Goal: Task Accomplishment & Management: Use online tool/utility

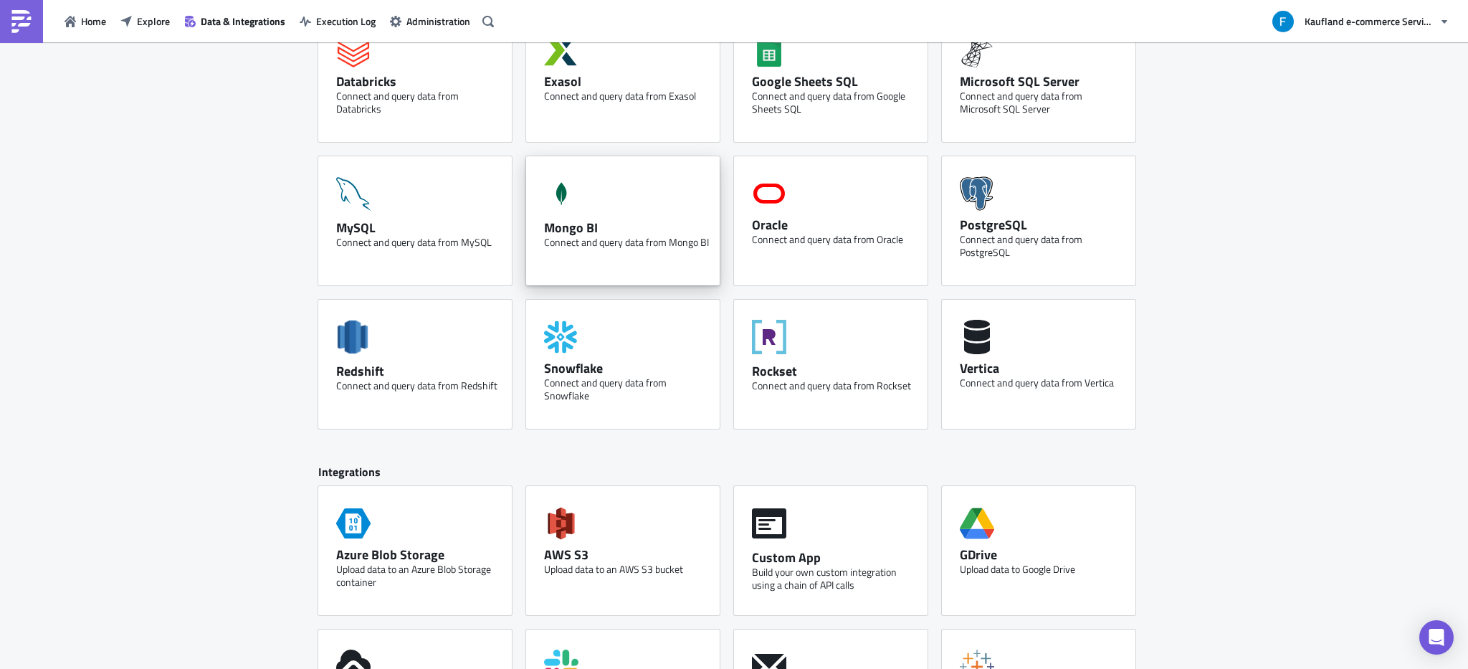
scroll to position [303, 0]
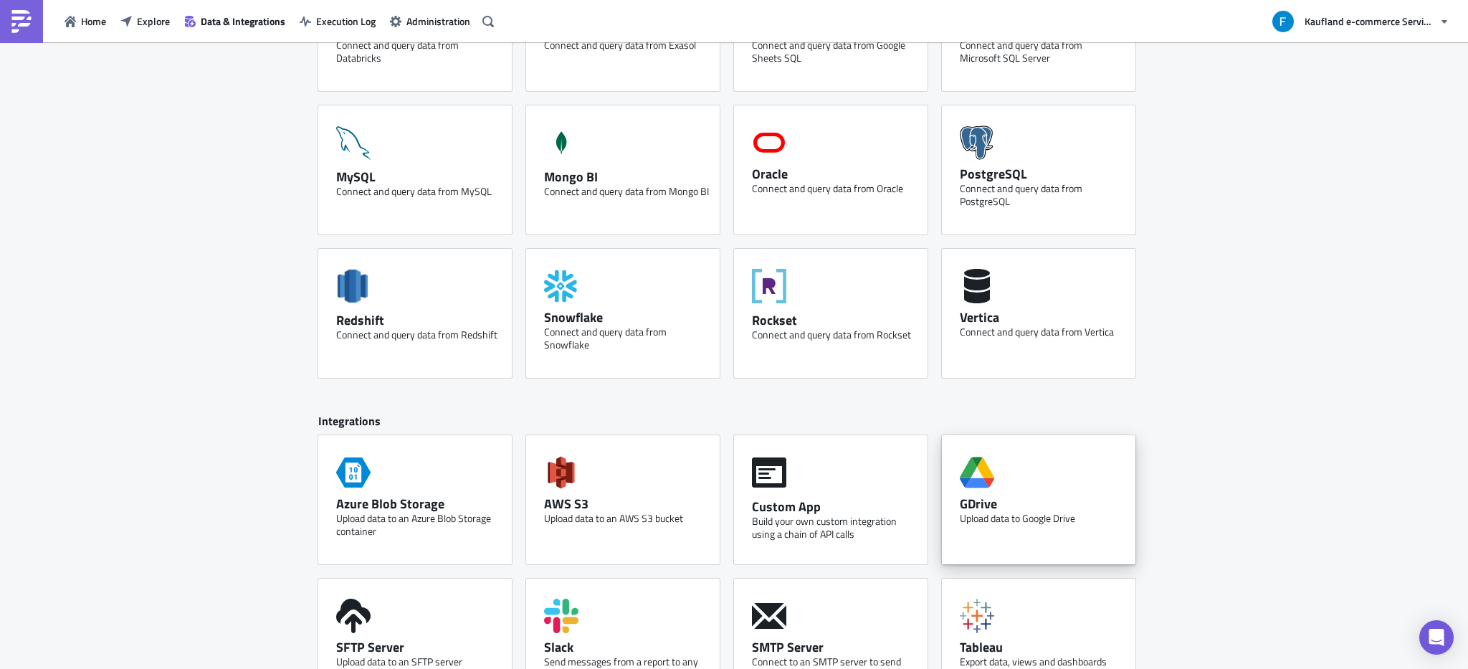
click at [1101, 493] on div "GDrive Upload data to Google Drive" at bounding box center [1039, 499] width 194 height 129
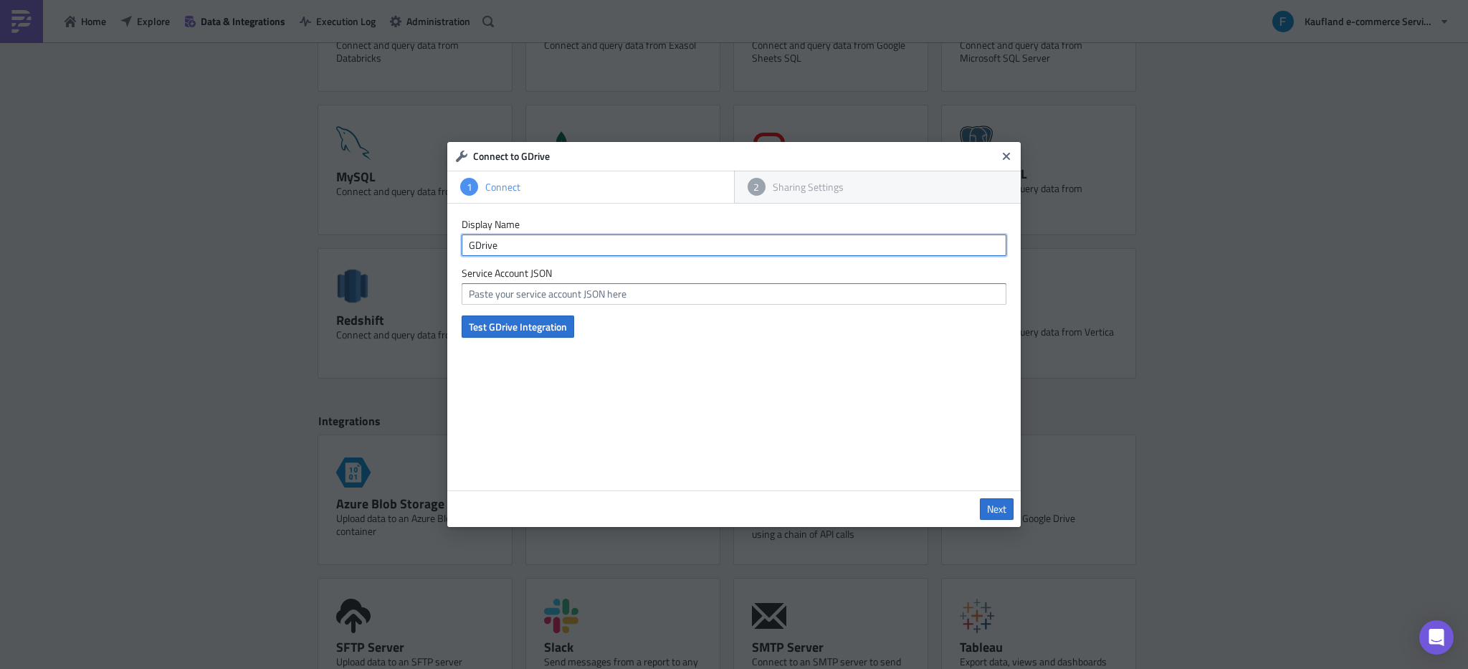
click at [574, 245] on input "GDrive" at bounding box center [734, 245] width 545 height 22
click at [538, 310] on form "Display Name GDrive Service Account JSON Test GDrive Integration" at bounding box center [734, 278] width 545 height 120
click at [549, 295] on input "text" at bounding box center [734, 294] width 545 height 22
paste input "{ "type": "service_account", "project_id": "prod-data-engineering-real", "priva…"
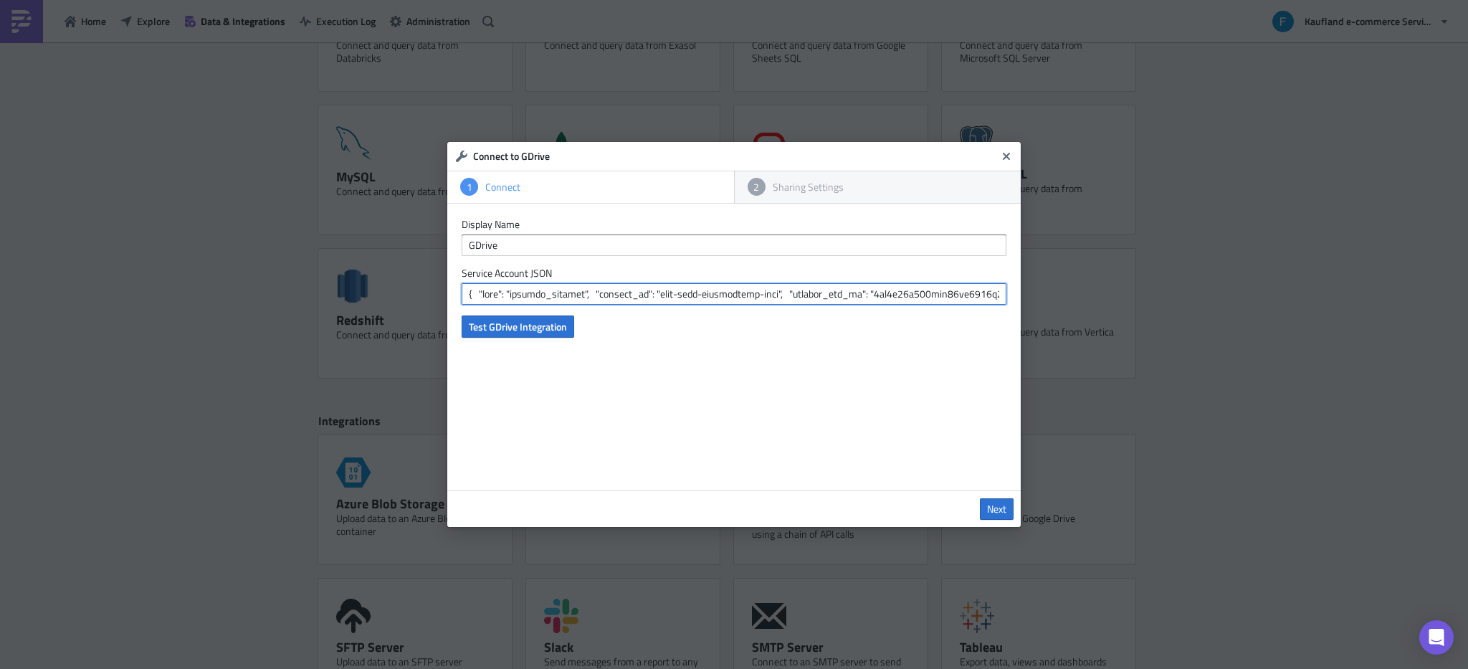
scroll to position [0, 11550]
type input "{ "type": "service_account", "project_id": "prod-data-engineering-real", "priva…"
click at [540, 333] on span "Test GDrive Integration" at bounding box center [518, 326] width 98 height 15
click at [989, 503] on span "Next" at bounding box center [996, 509] width 19 height 13
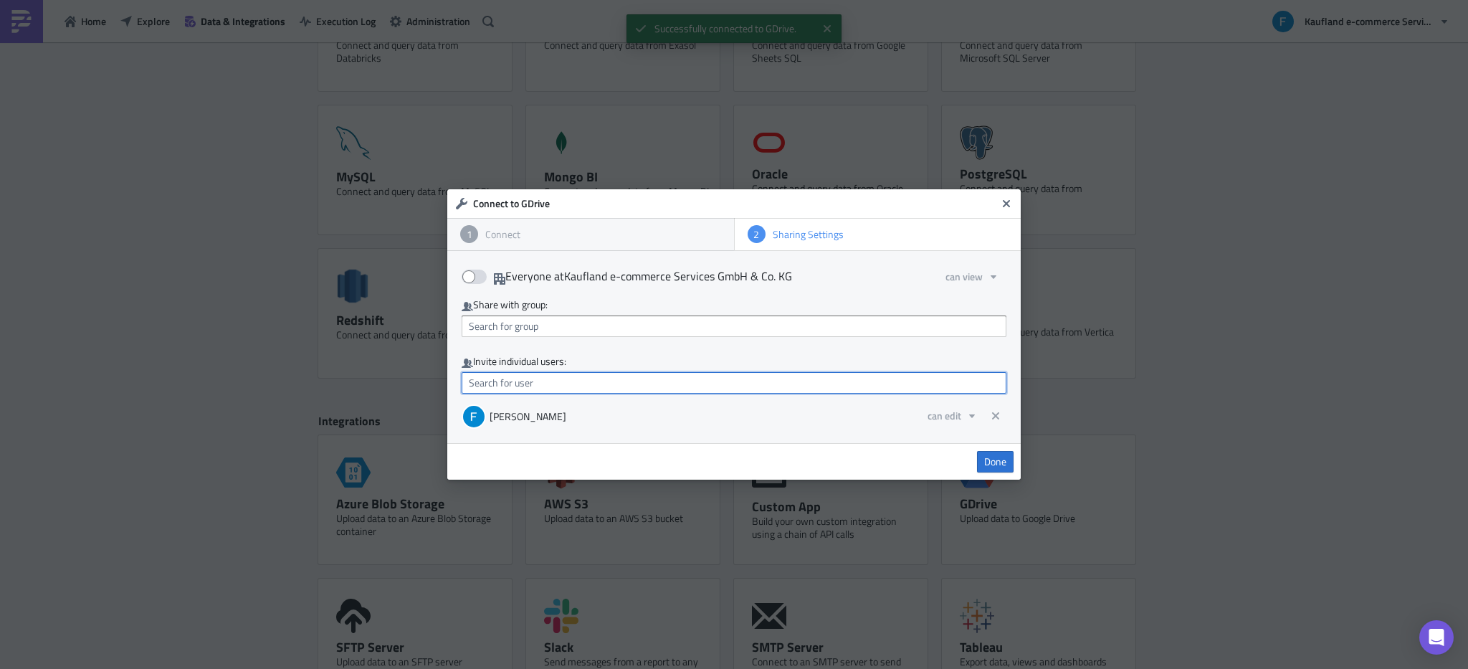
click at [558, 380] on input "text" at bounding box center [734, 383] width 545 height 22
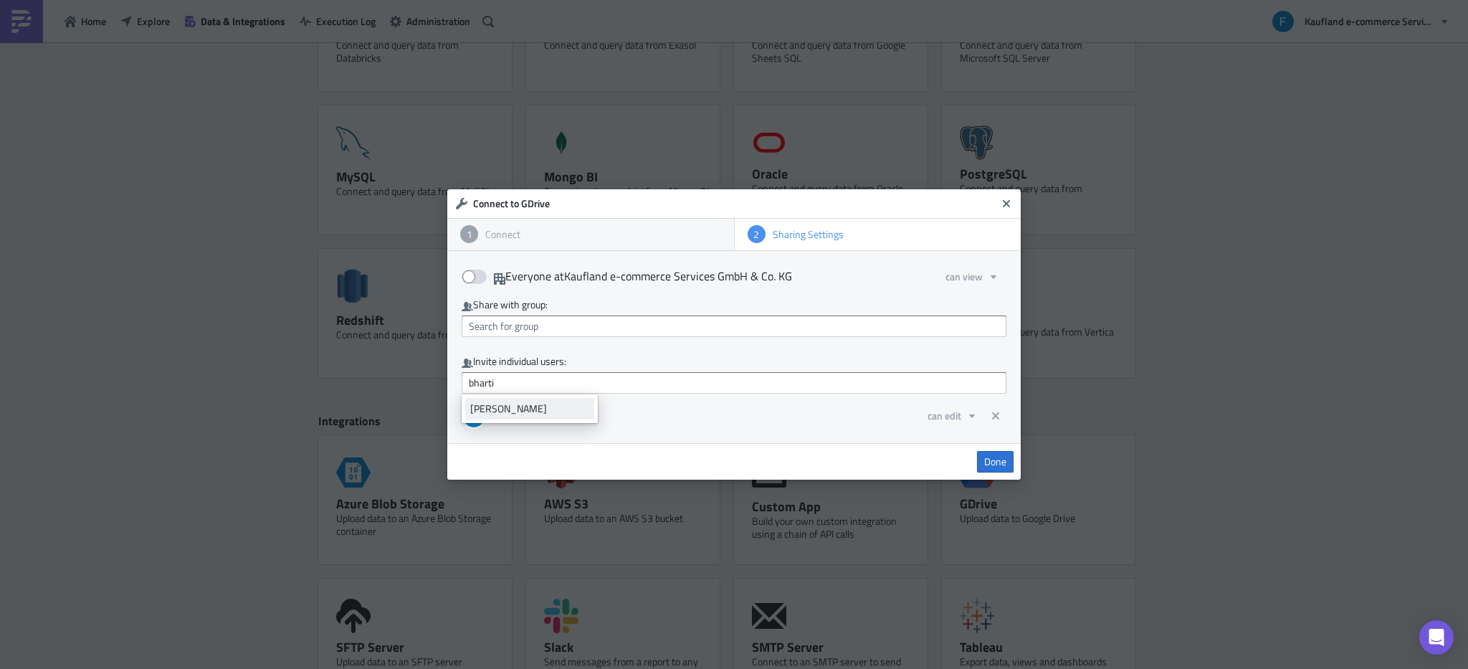
click at [543, 410] on div "[PERSON_NAME]" at bounding box center [529, 409] width 119 height 14
type input "[PERSON_NAME]"
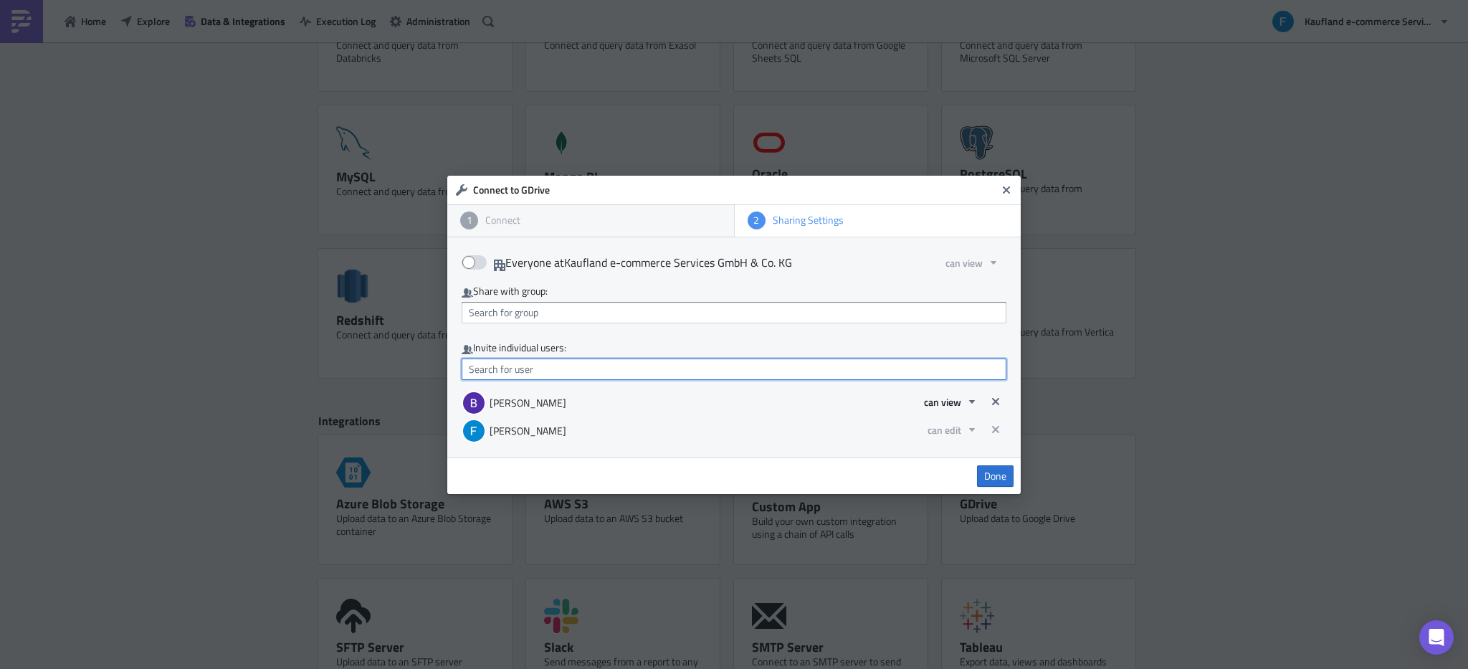
click at [640, 368] on input "text" at bounding box center [734, 370] width 545 height 22
click at [579, 396] on div "[PERSON_NAME][EMAIL_ADDRESS][PERSON_NAME][DOMAIN_NAME]" at bounding box center [608, 394] width 277 height 14
type input "[PERSON_NAME][EMAIL_ADDRESS][PERSON_NAME][DOMAIN_NAME]"
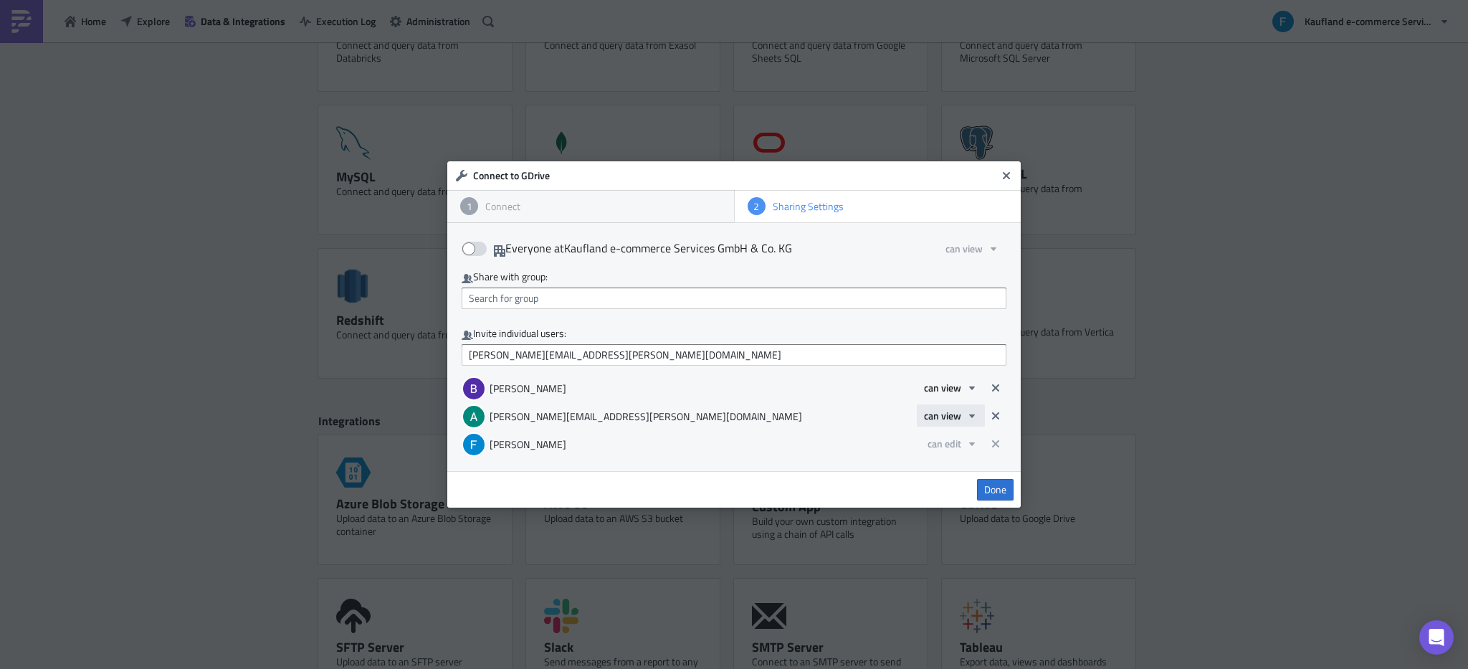
click at [957, 414] on span "can view" at bounding box center [942, 415] width 37 height 15
click at [955, 462] on div "can use" at bounding box center [985, 463] width 119 height 14
click at [957, 386] on span "can view" at bounding box center [942, 387] width 37 height 15
click at [959, 434] on div "can use" at bounding box center [985, 435] width 119 height 14
click at [1005, 485] on span "Done" at bounding box center [995, 489] width 22 height 13
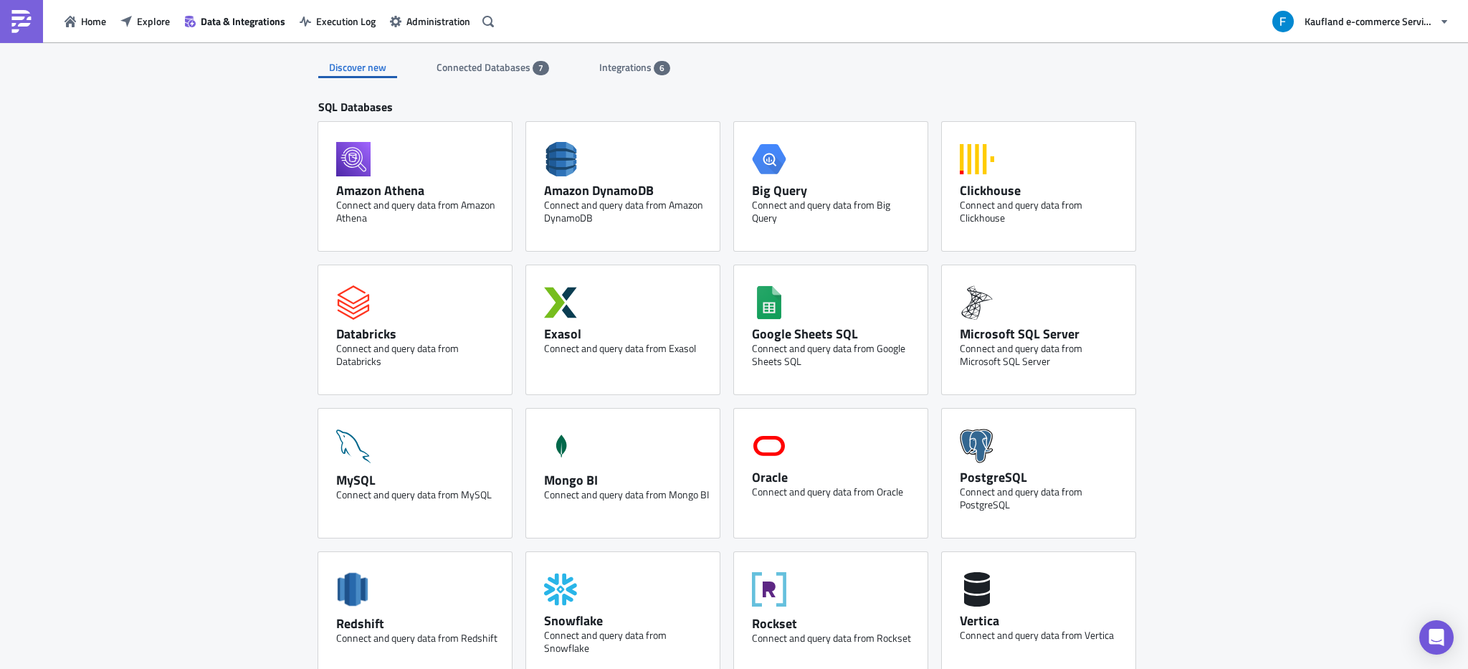
click at [650, 81] on div "Discover new Connected Databases 7 Integrations 6 SQL Databases Amazon Athena C…" at bounding box center [734, 605] width 860 height 1126
click at [647, 77] on div "Integrations 6" at bounding box center [634, 68] width 71 height 22
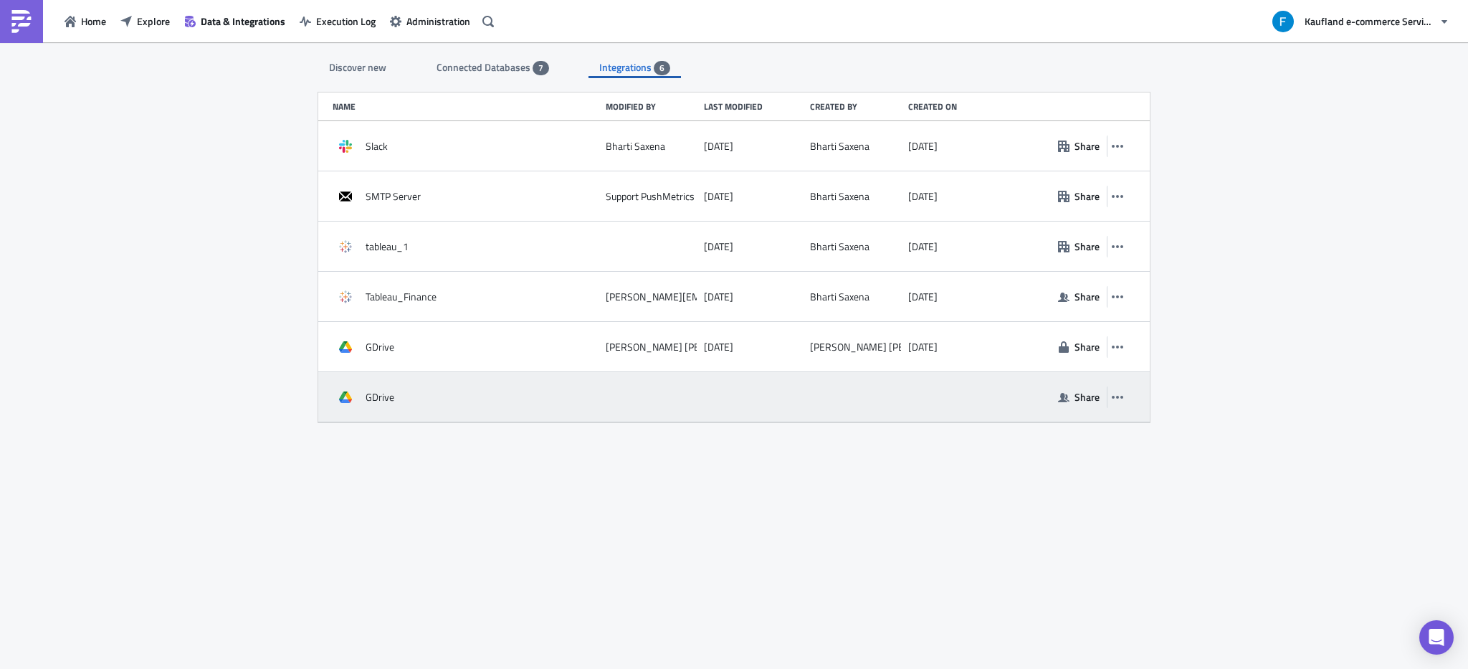
click at [439, 404] on div "GDrive" at bounding box center [466, 397] width 266 height 26
click at [348, 408] on div at bounding box center [346, 397] width 26 height 26
click at [402, 399] on div "GDrive" at bounding box center [466, 397] width 266 height 26
click at [1126, 396] on button "button" at bounding box center [1118, 397] width 22 height 22
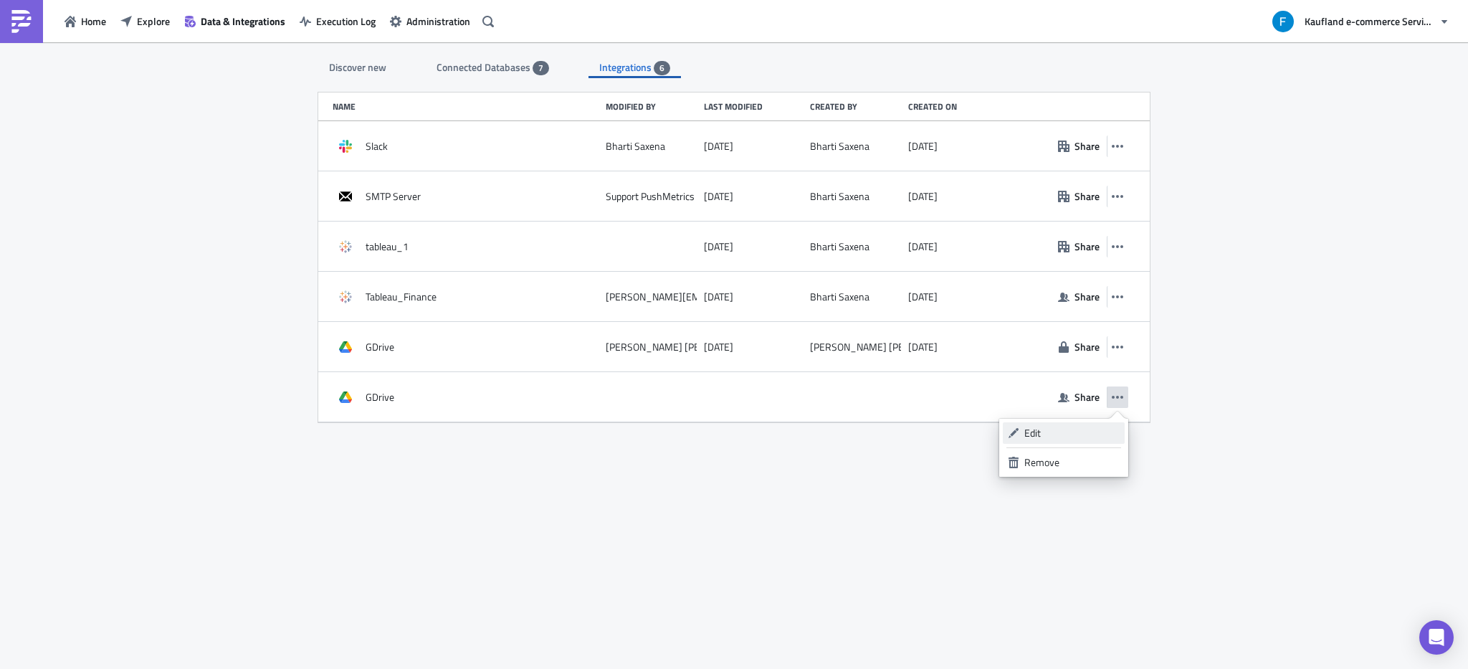
click at [1056, 429] on div "Edit" at bounding box center [1072, 433] width 95 height 14
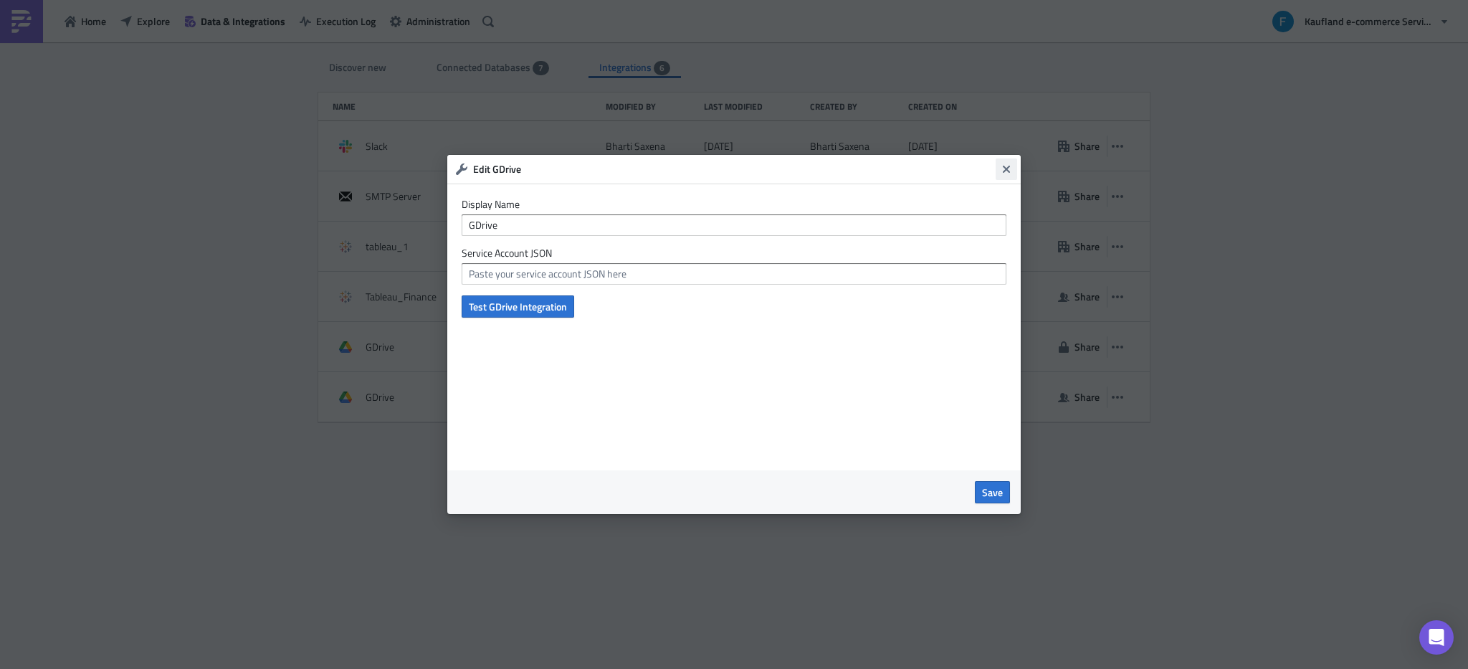
click at [1005, 171] on icon "Close" at bounding box center [1006, 169] width 7 height 7
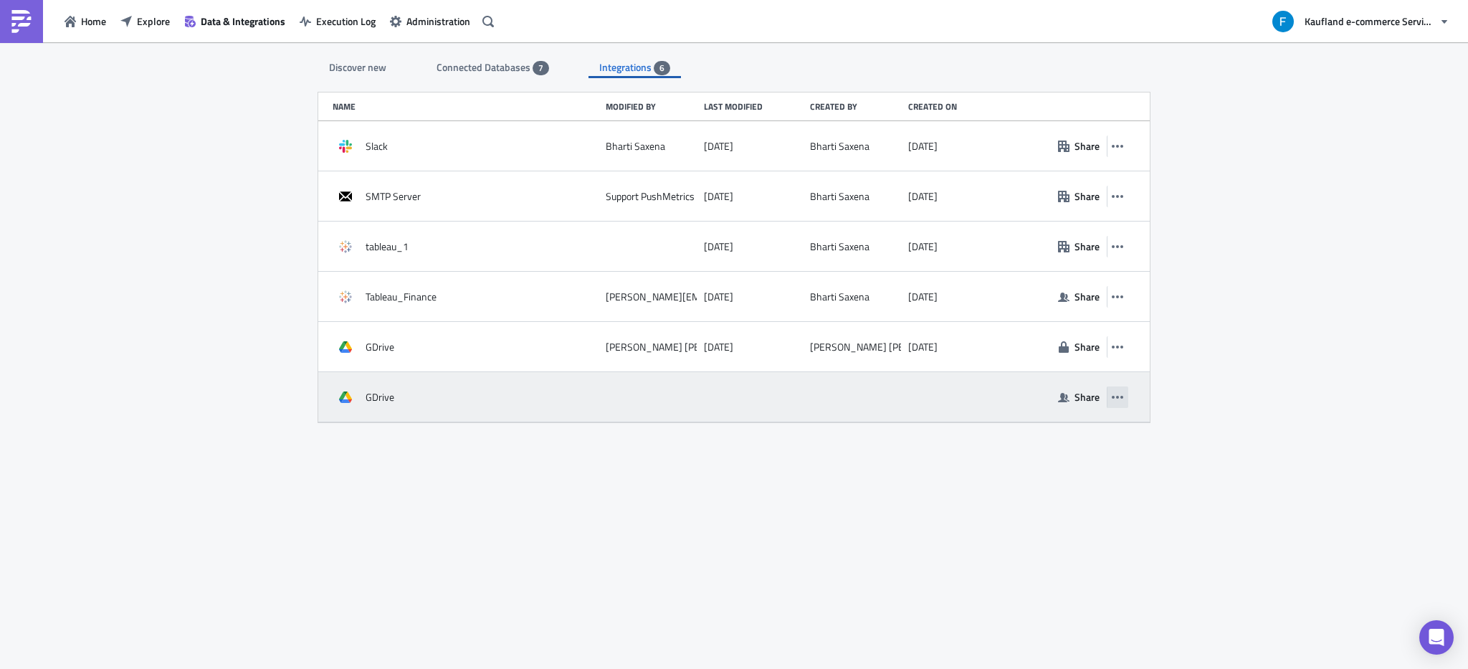
click at [1121, 395] on icon "button" at bounding box center [1117, 396] width 11 height 11
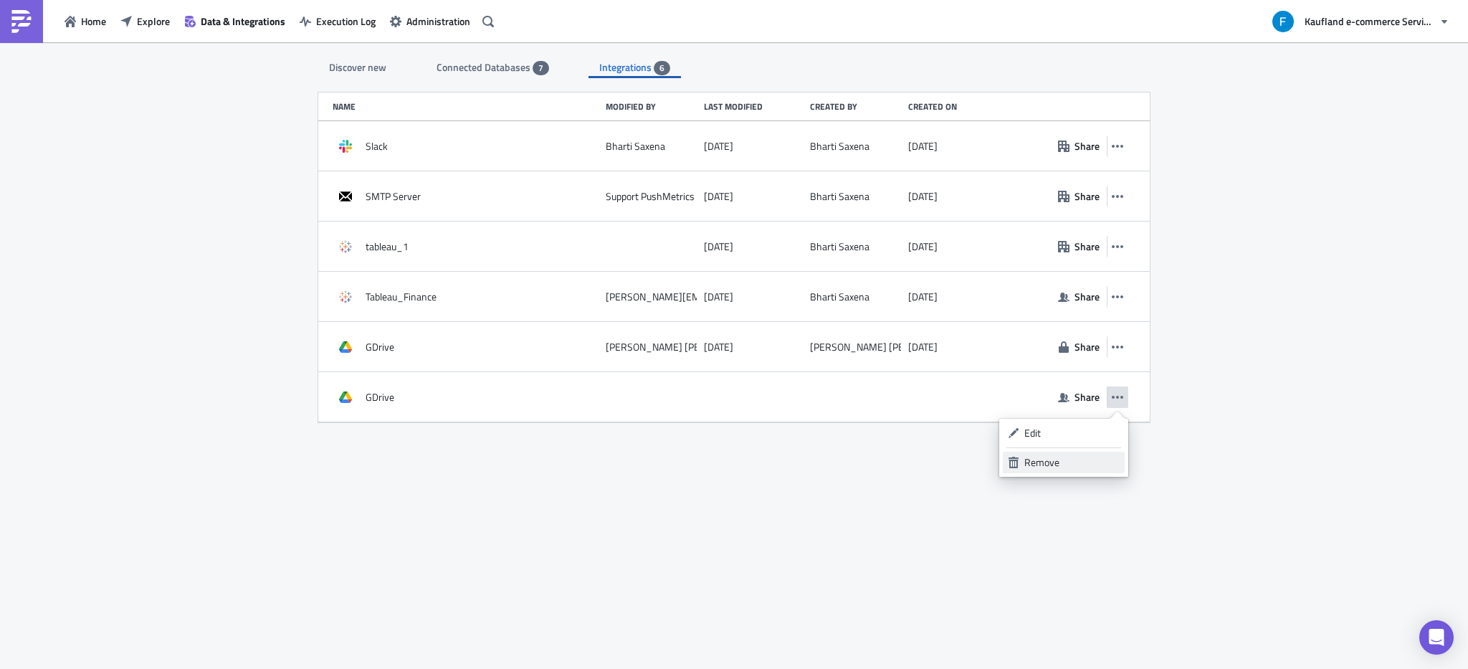
click at [1052, 453] on link "Remove" at bounding box center [1064, 463] width 122 height 22
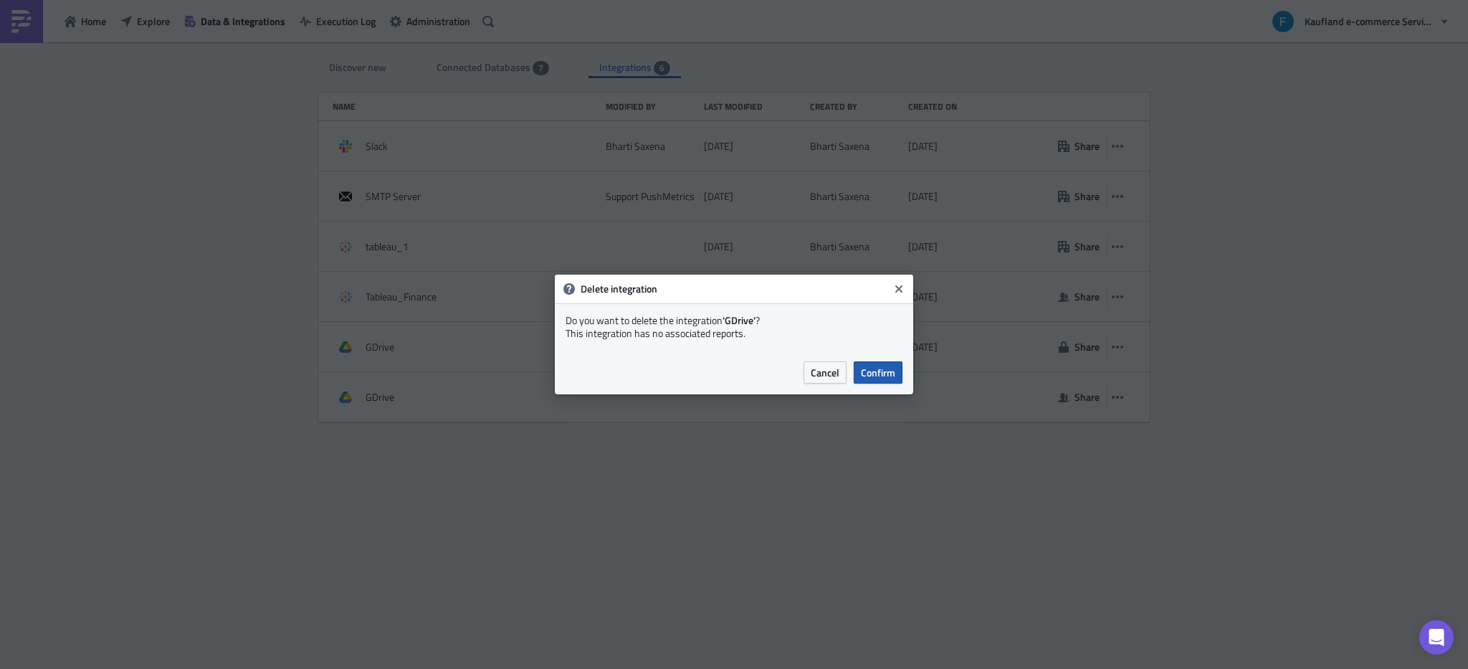
click at [888, 376] on span "Confirm" at bounding box center [878, 372] width 34 height 15
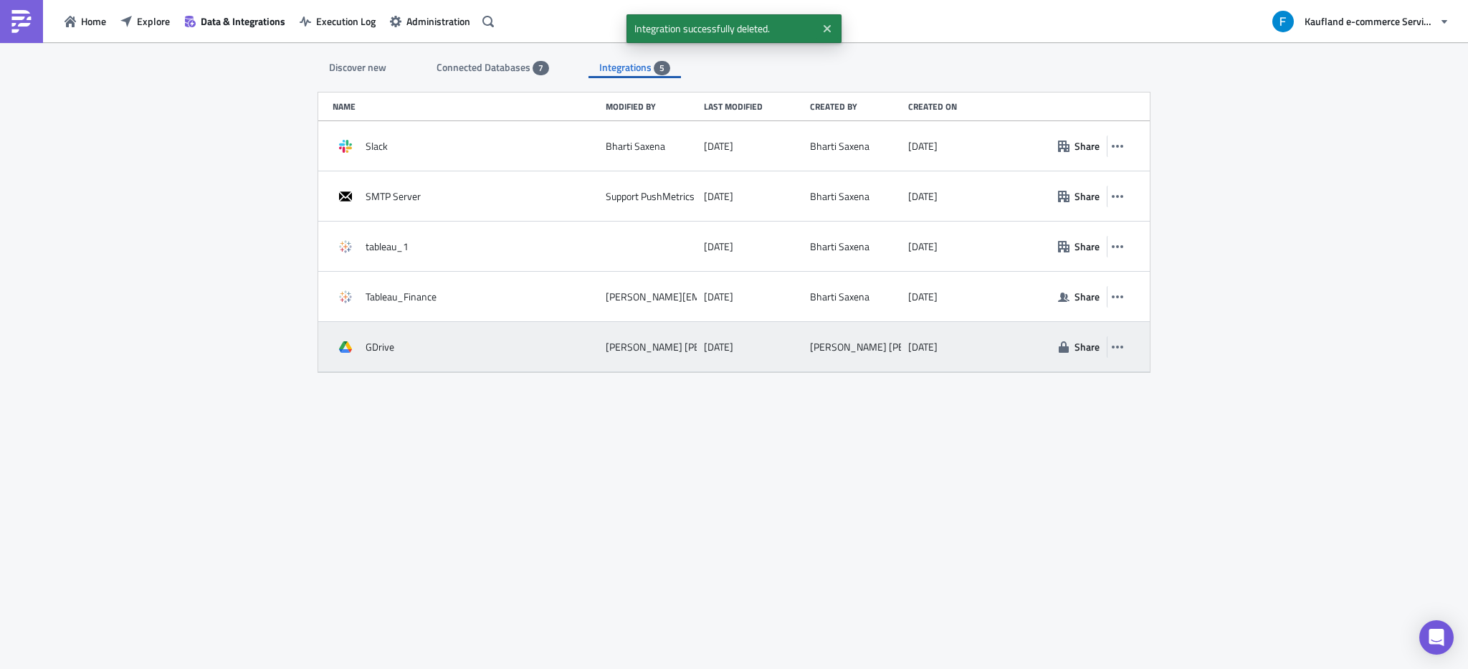
click at [1129, 348] on div "GDrive [PERSON_NAME] [DATE] [PERSON_NAME] [DATE] Share" at bounding box center [734, 347] width 832 height 50
click at [1116, 350] on icon "button" at bounding box center [1117, 346] width 11 height 11
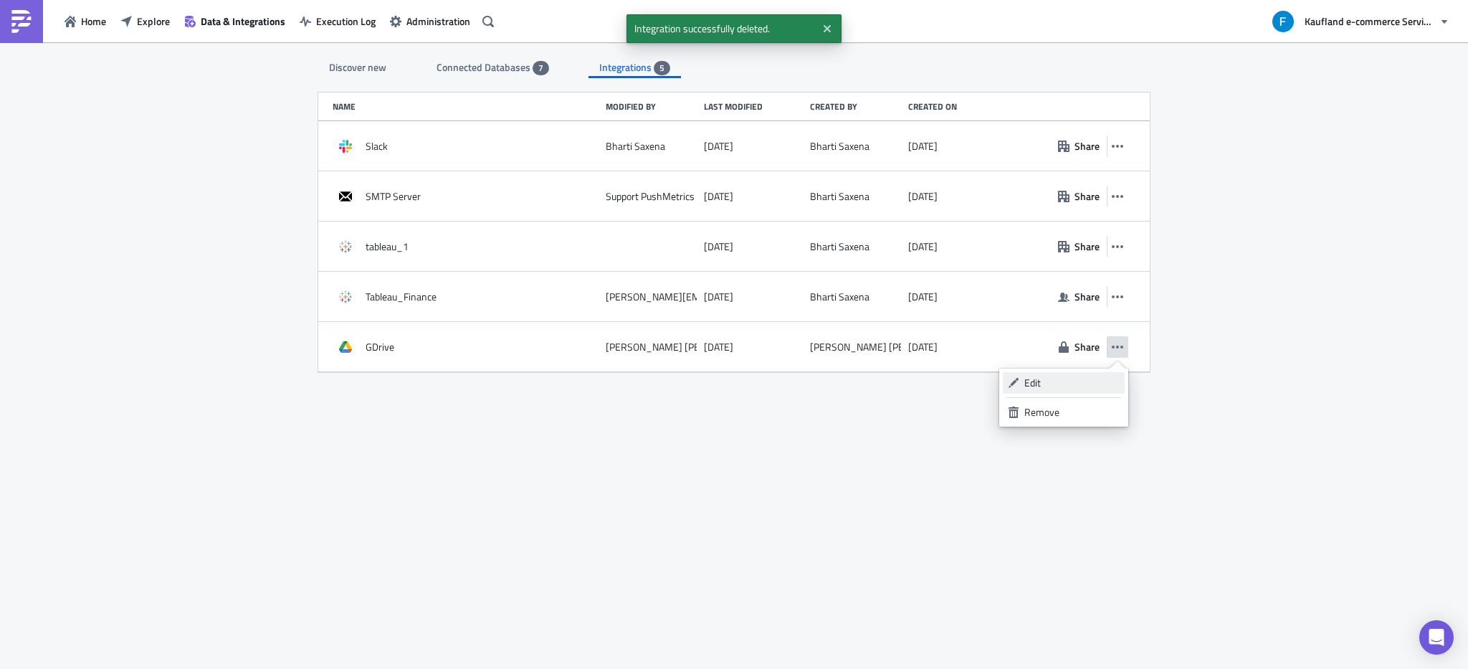
click at [1087, 386] on div "Edit" at bounding box center [1072, 383] width 95 height 14
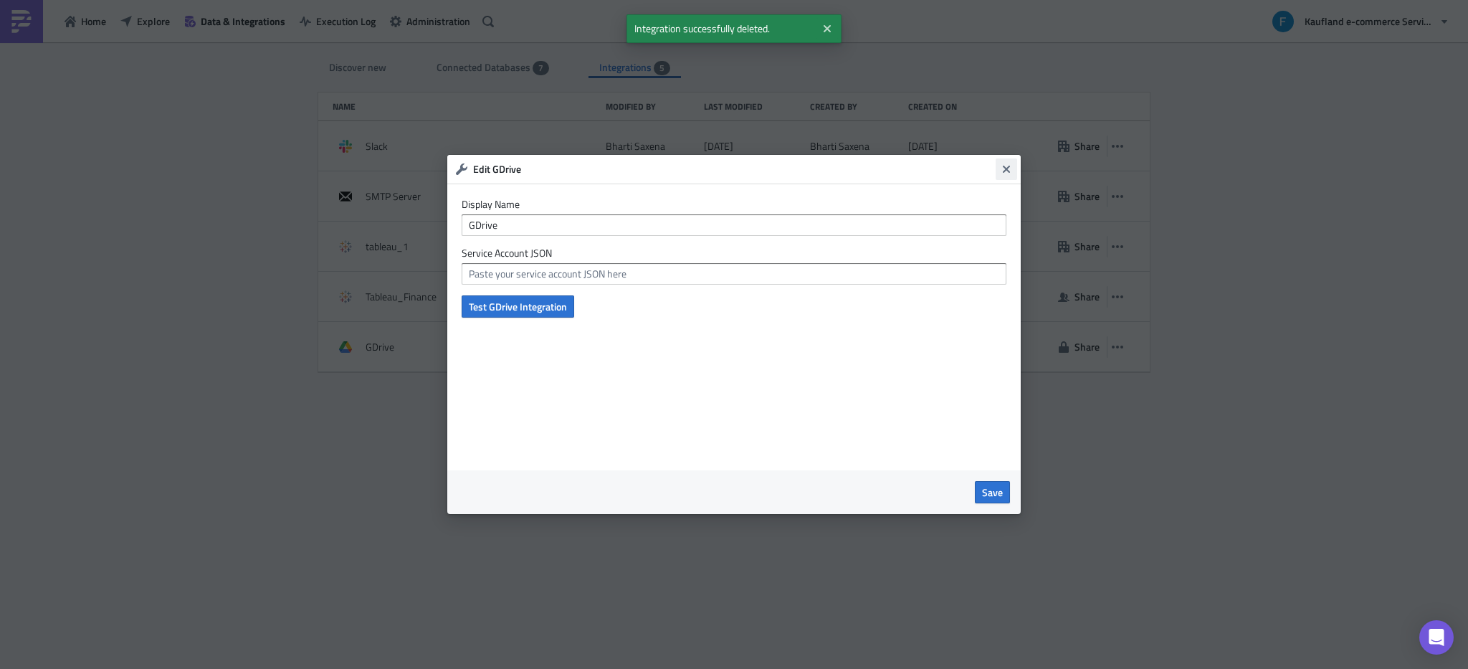
click at [1003, 169] on icon "Close" at bounding box center [1006, 168] width 11 height 11
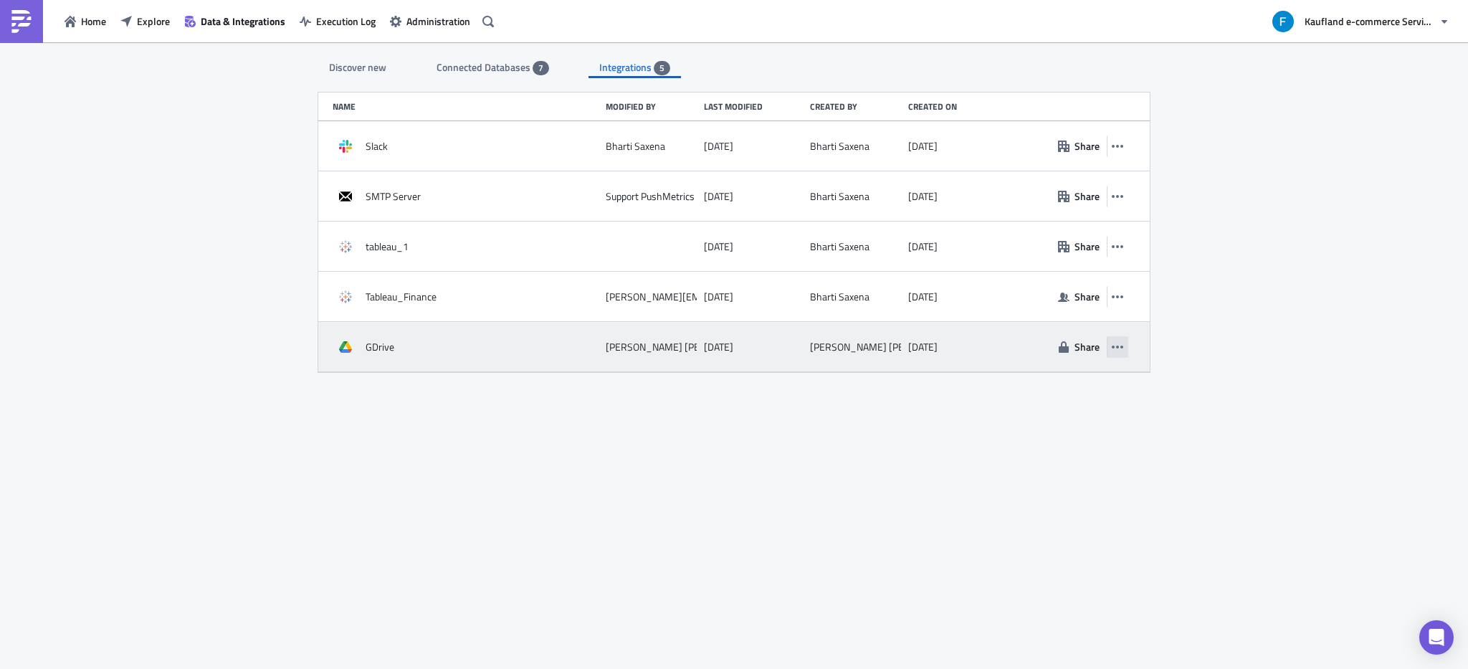
click at [1123, 346] on icon "button" at bounding box center [1117, 346] width 11 height 11
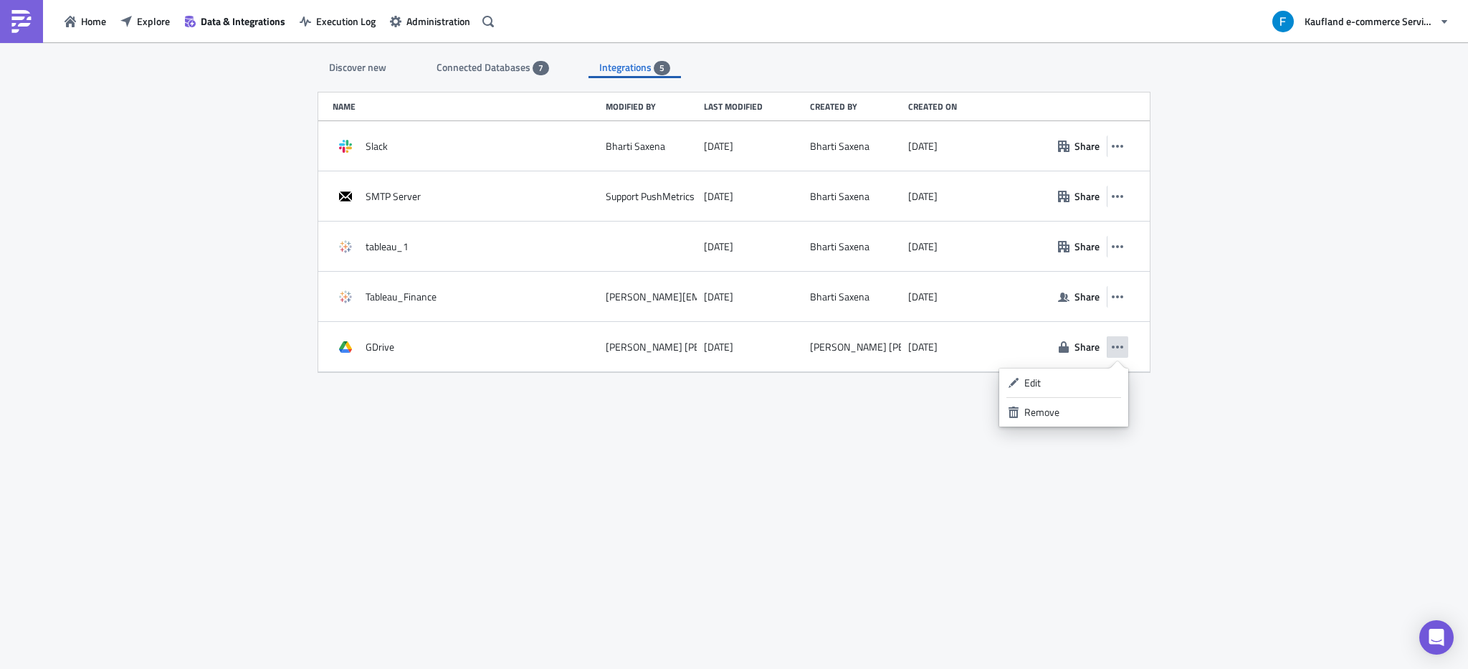
drag, startPoint x: 698, startPoint y: 516, endPoint x: 631, endPoint y: 526, distance: 67.4
click at [695, 516] on div "Discover new Connected Databases 7 Integrations 5 SQL Databases Amazon Athena C…" at bounding box center [734, 356] width 860 height 629
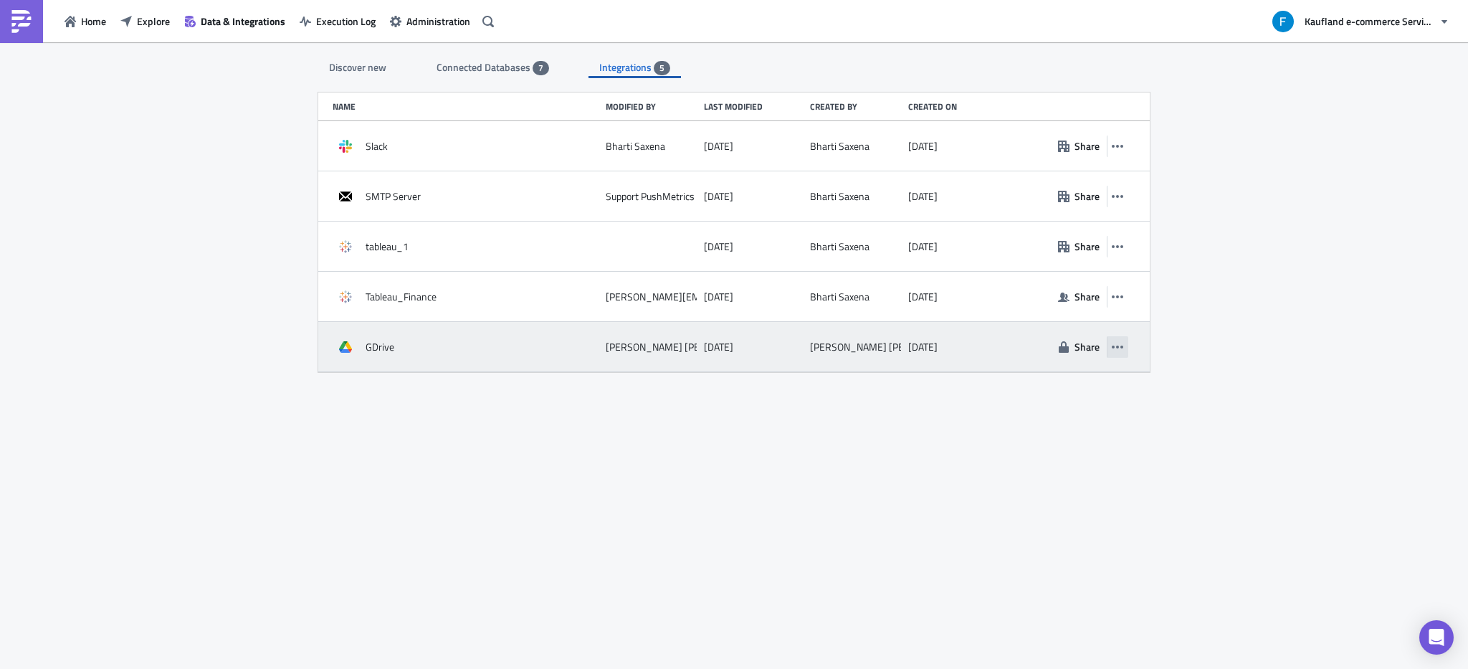
click at [1117, 343] on icon "button" at bounding box center [1117, 346] width 11 height 11
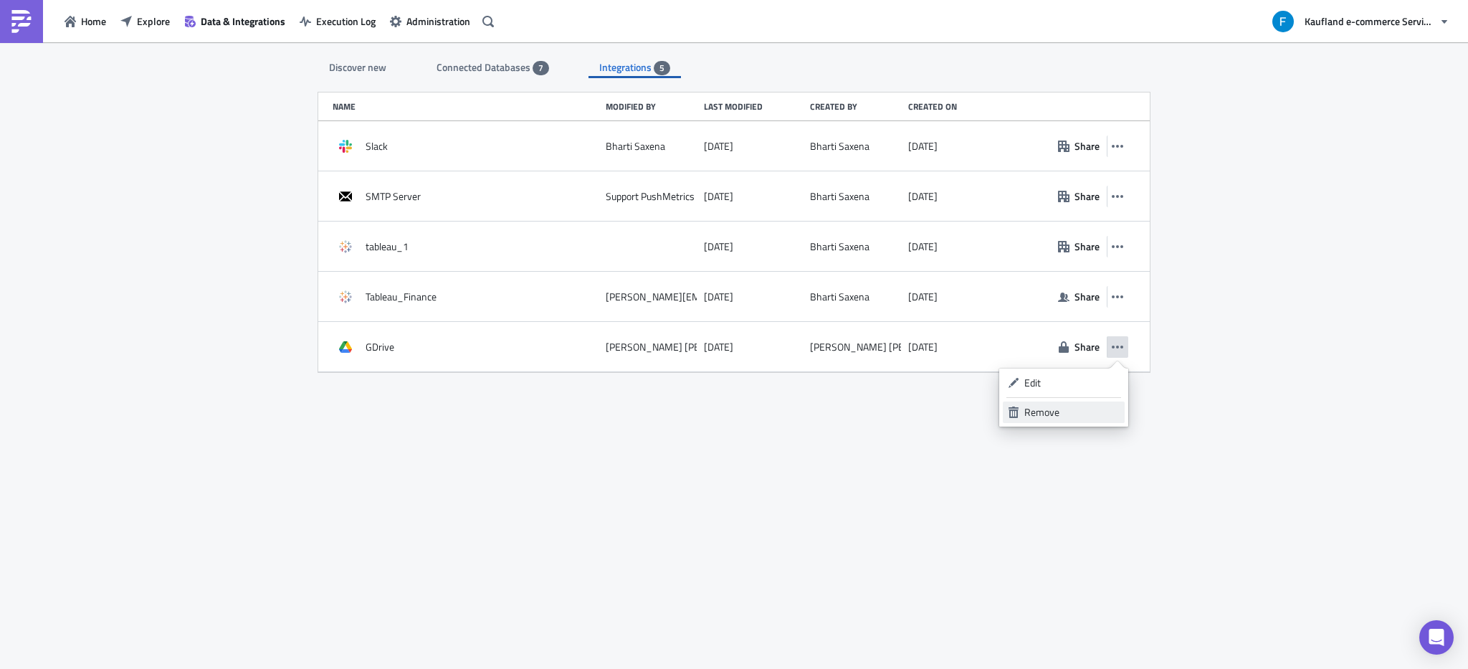
click at [1088, 417] on div "Remove" at bounding box center [1072, 412] width 95 height 14
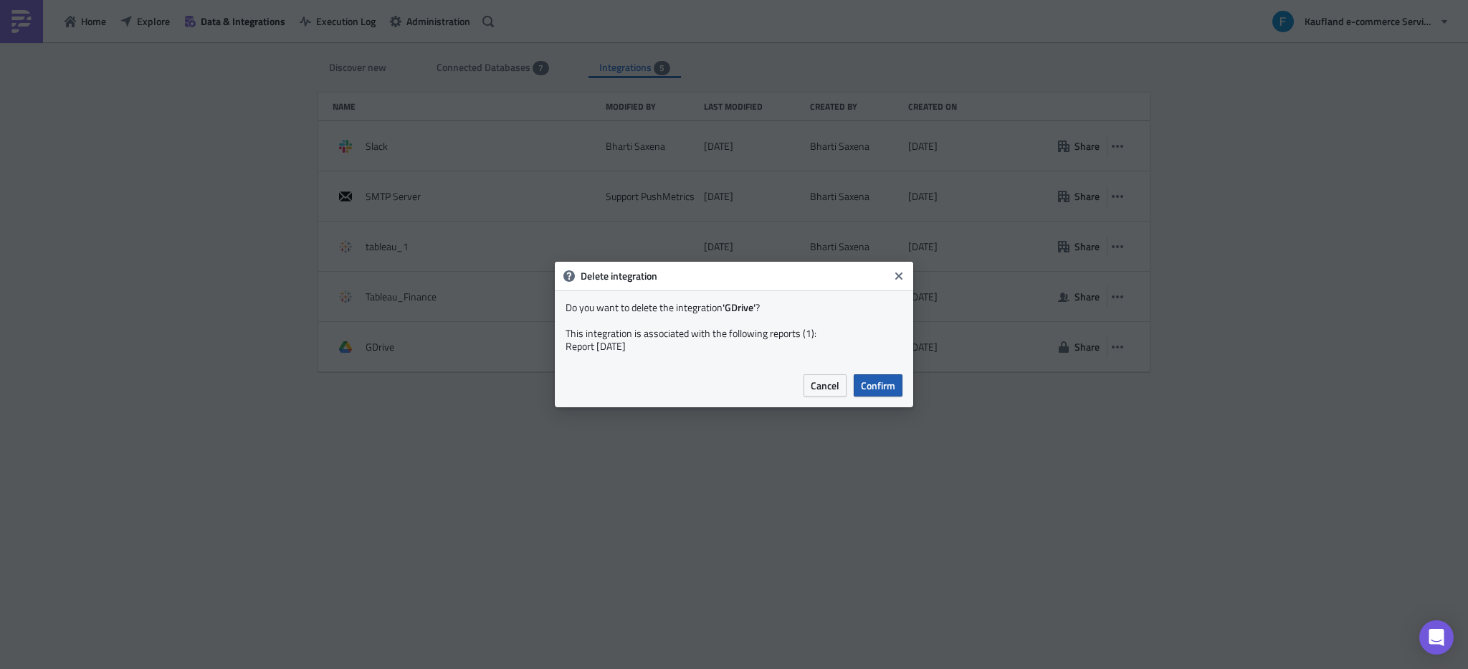
click at [887, 389] on span "Confirm" at bounding box center [878, 385] width 34 height 15
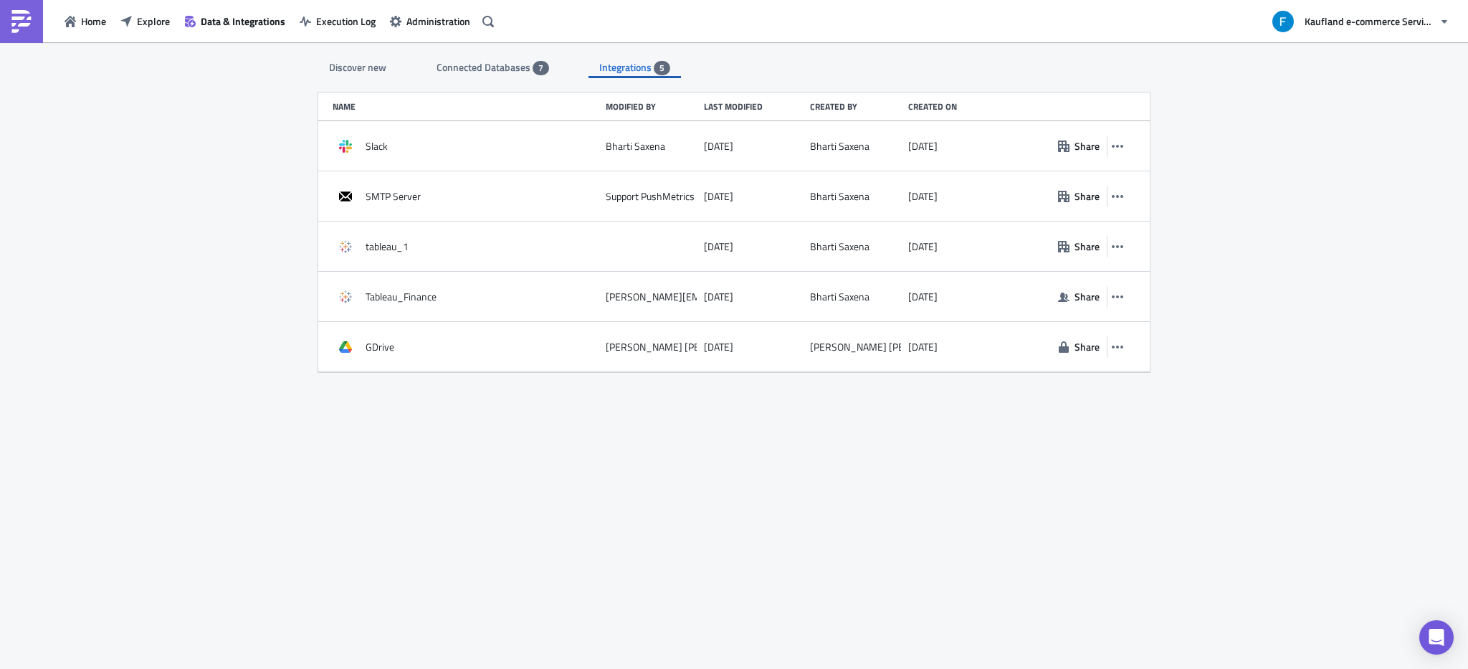
click at [801, 475] on div "Discover new Connected Databases 7 Integrations 5 SQL Databases Amazon Athena C…" at bounding box center [734, 356] width 860 height 629
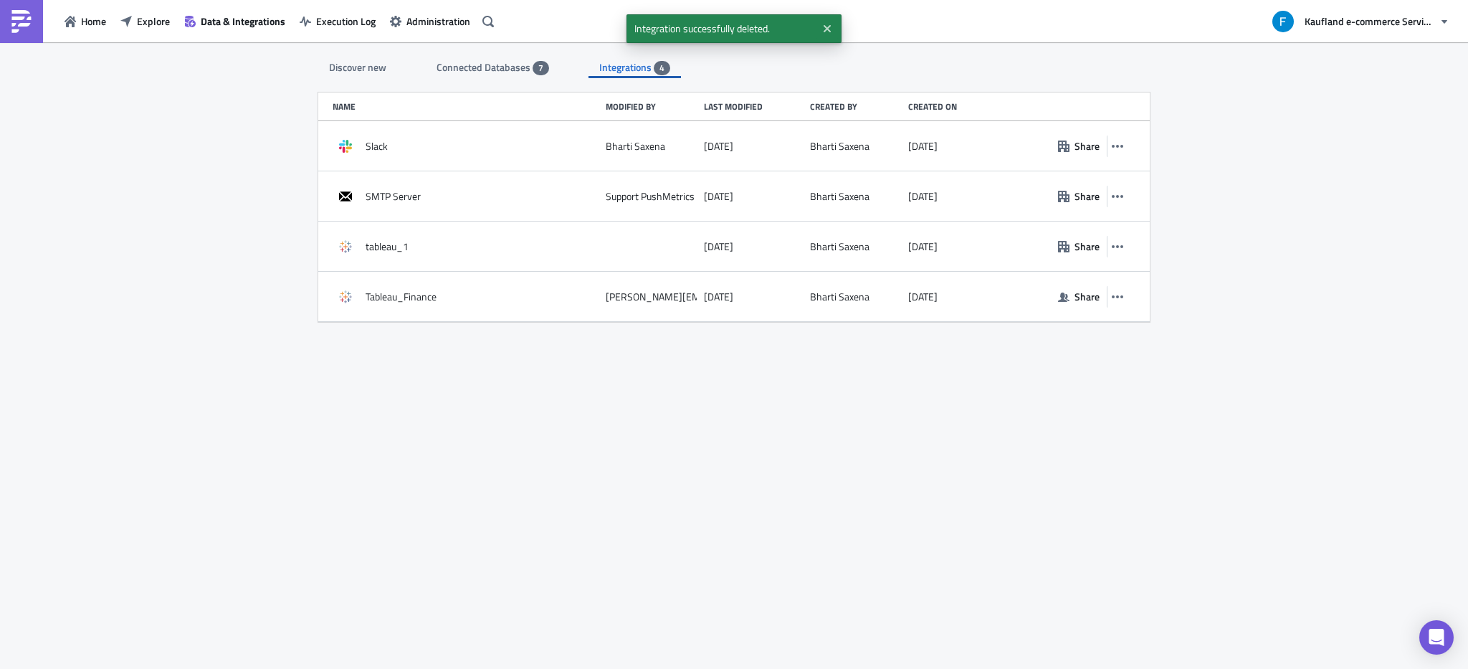
click at [333, 75] on div "Discover new" at bounding box center [357, 68] width 79 height 22
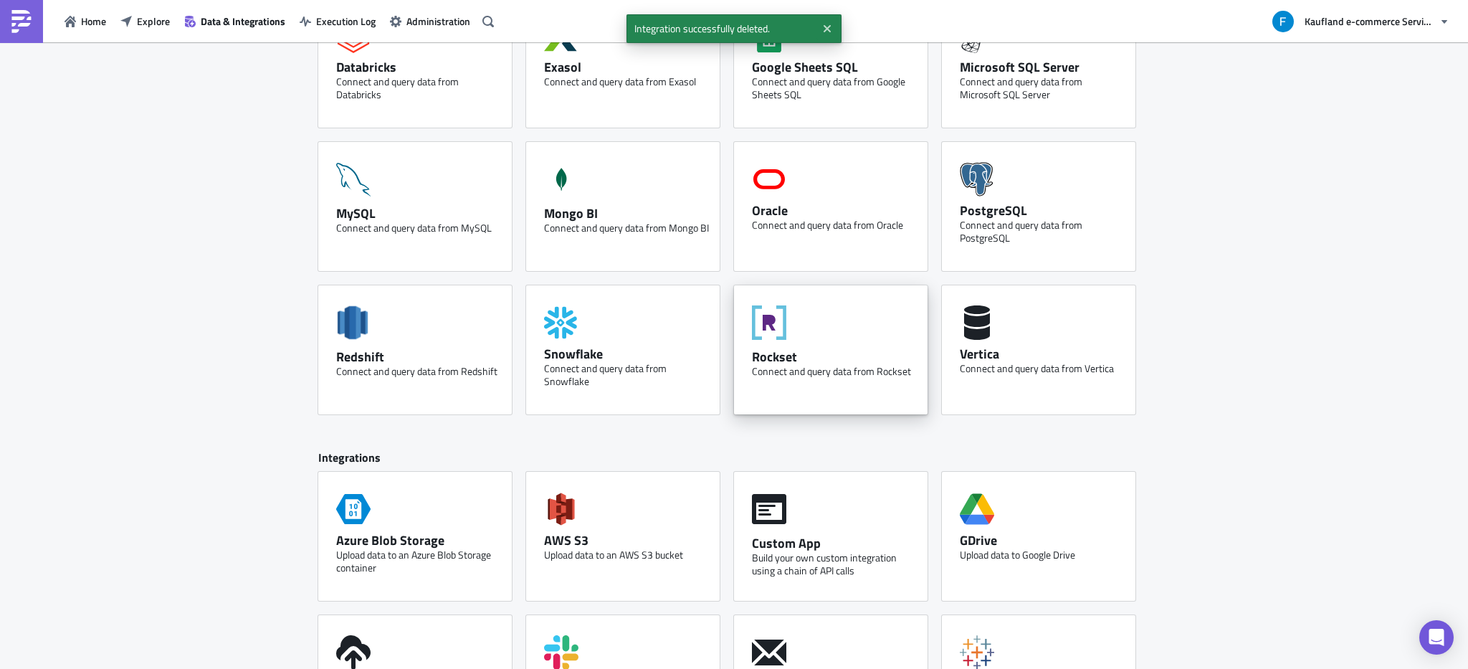
scroll to position [497, 0]
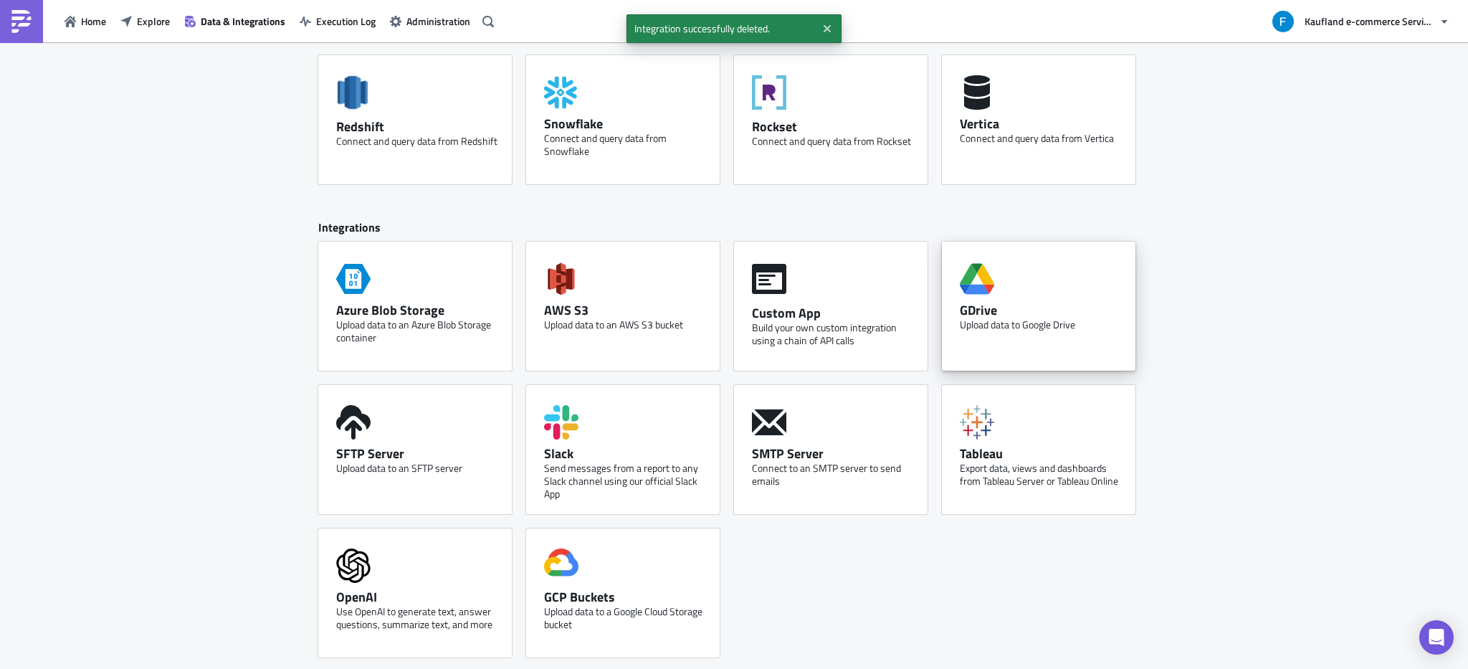
click at [1078, 318] on div "Upload data to Google Drive" at bounding box center [1042, 324] width 165 height 13
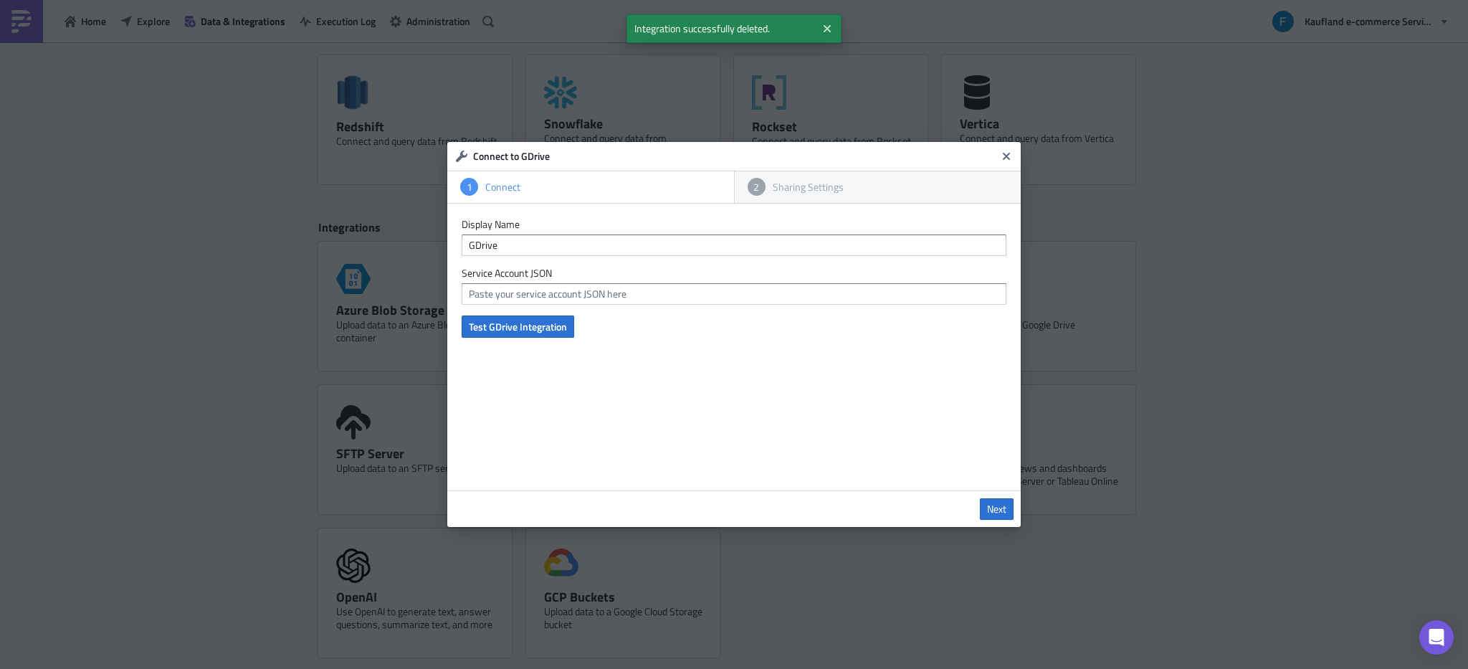
click at [579, 311] on form "Display Name GDrive Service Account JSON Test GDrive Integration" at bounding box center [734, 278] width 545 height 120
click at [584, 299] on input "text" at bounding box center [734, 294] width 545 height 22
paste input "{ "type": "service_account", "project_id": "prod-data-engineering-real", "priva…"
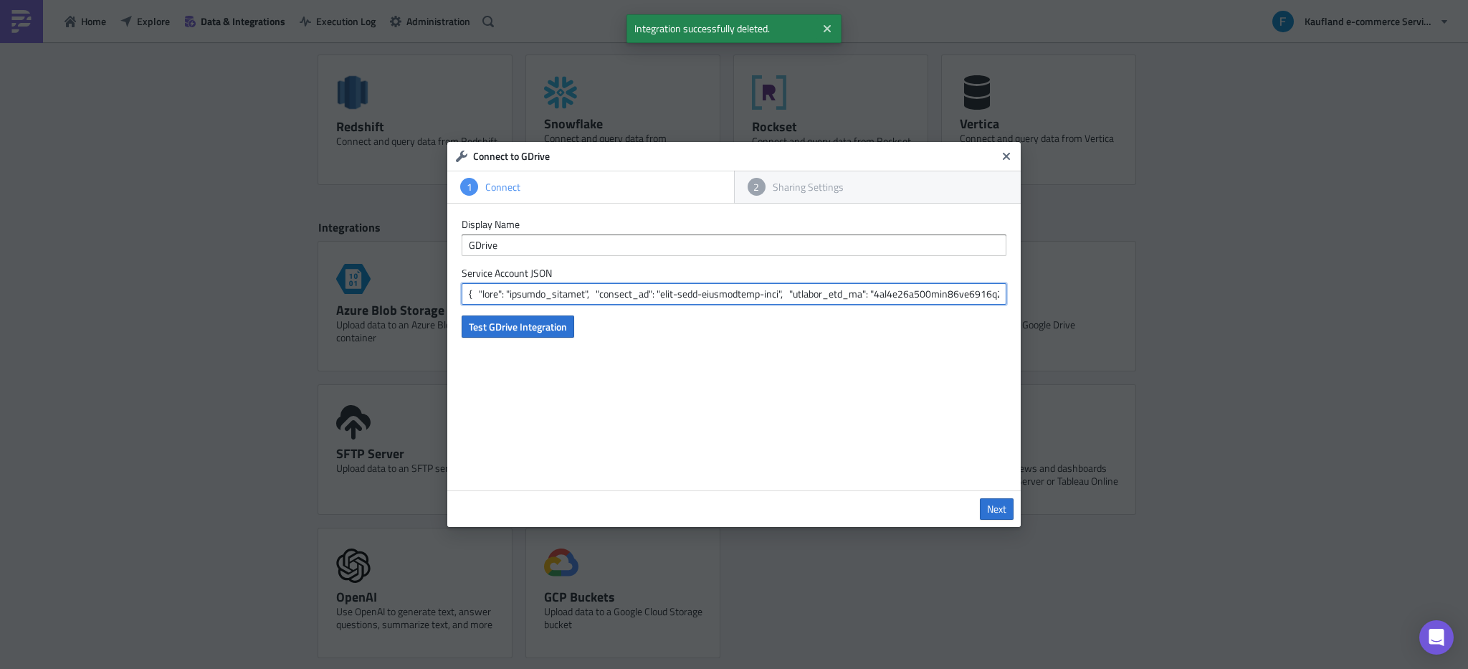
scroll to position [0, 11550]
type input "{ "type": "service_account", "project_id": "prod-data-engineering-real", "priva…"
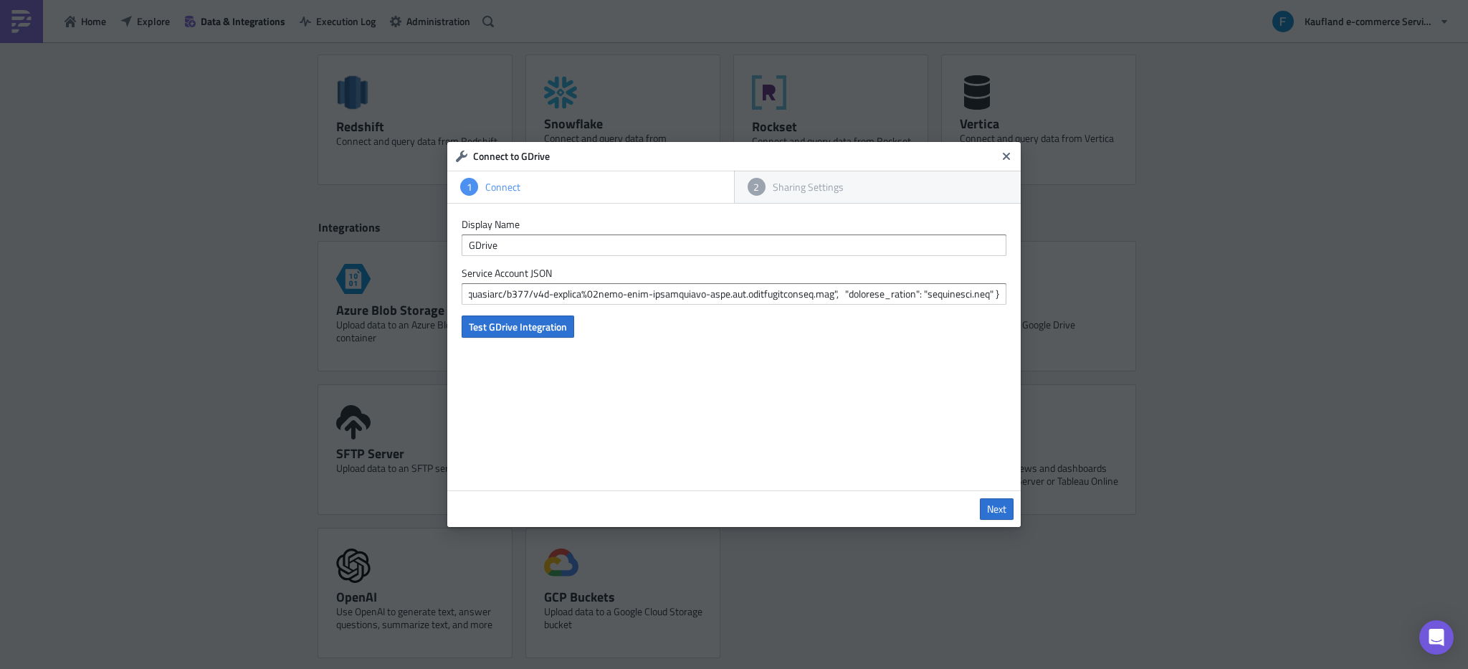
click at [542, 341] on div "Display Name GDrive Service Account JSON Test GDrive Integration" at bounding box center [734, 347] width 574 height 287
click at [551, 326] on span "Test GDrive Integration" at bounding box center [518, 326] width 98 height 15
click at [992, 509] on span "Next" at bounding box center [996, 509] width 19 height 13
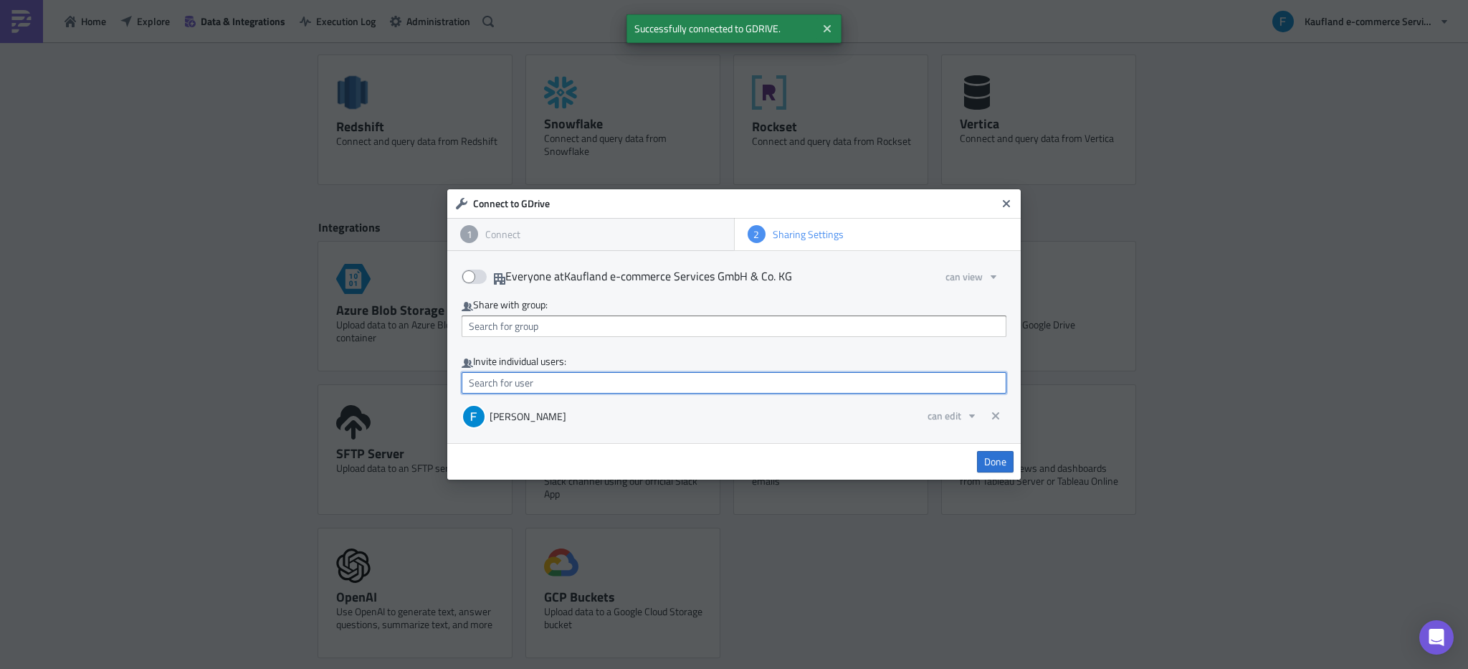
click at [573, 384] on input "text" at bounding box center [734, 383] width 545 height 22
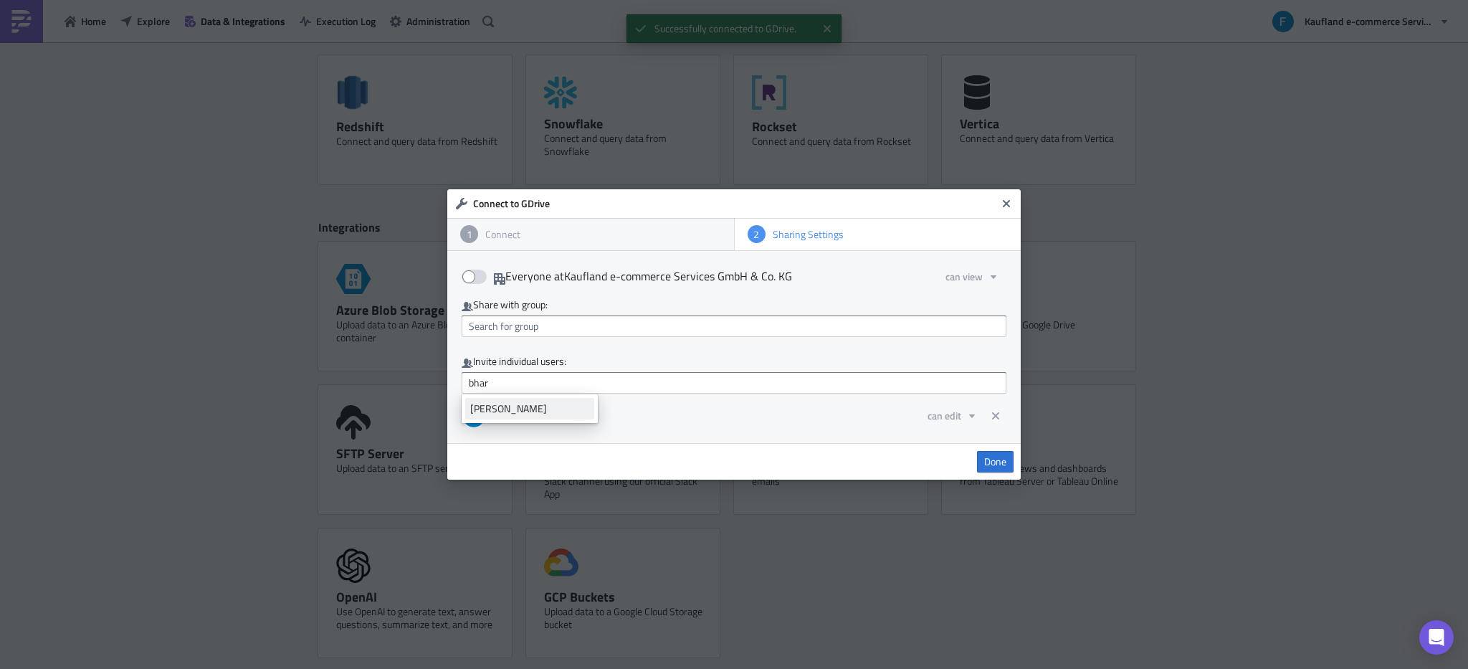
click at [538, 404] on div "[PERSON_NAME]" at bounding box center [529, 409] width 119 height 14
type input "[PERSON_NAME]"
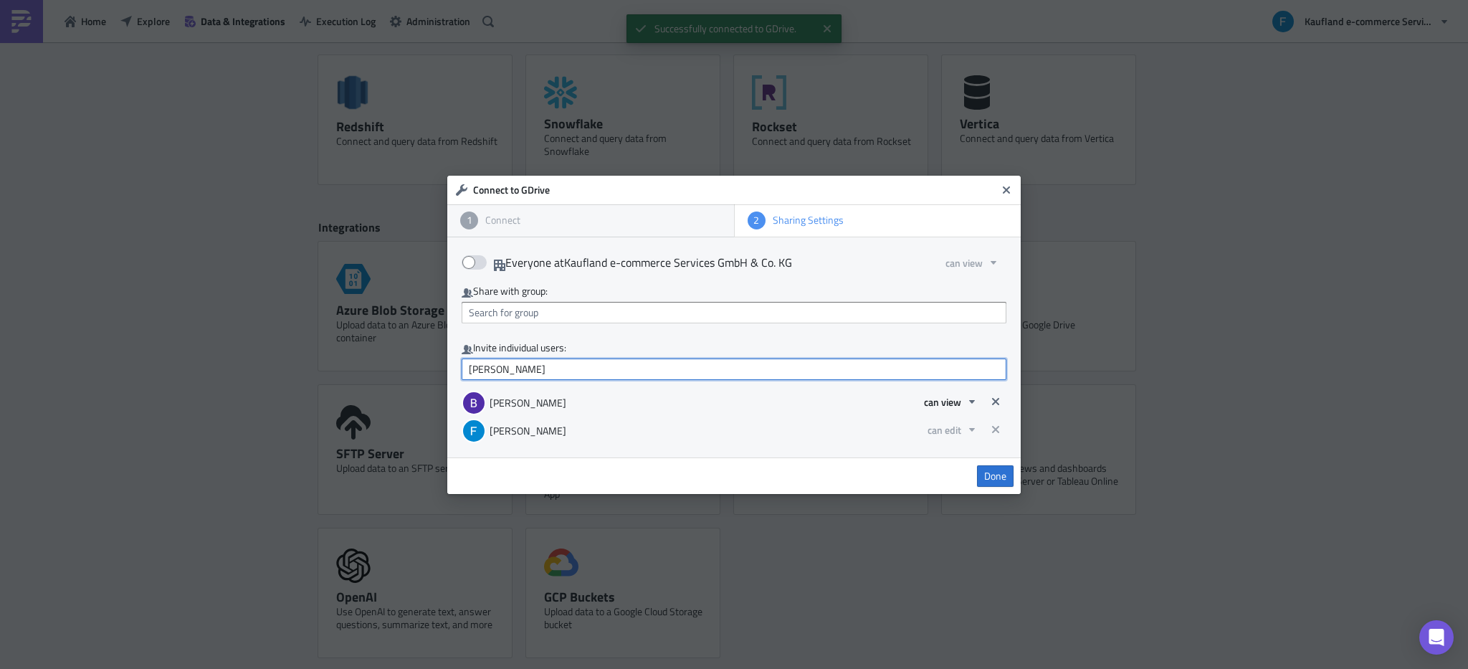
click at [581, 372] on input "[PERSON_NAME]" at bounding box center [734, 370] width 545 height 22
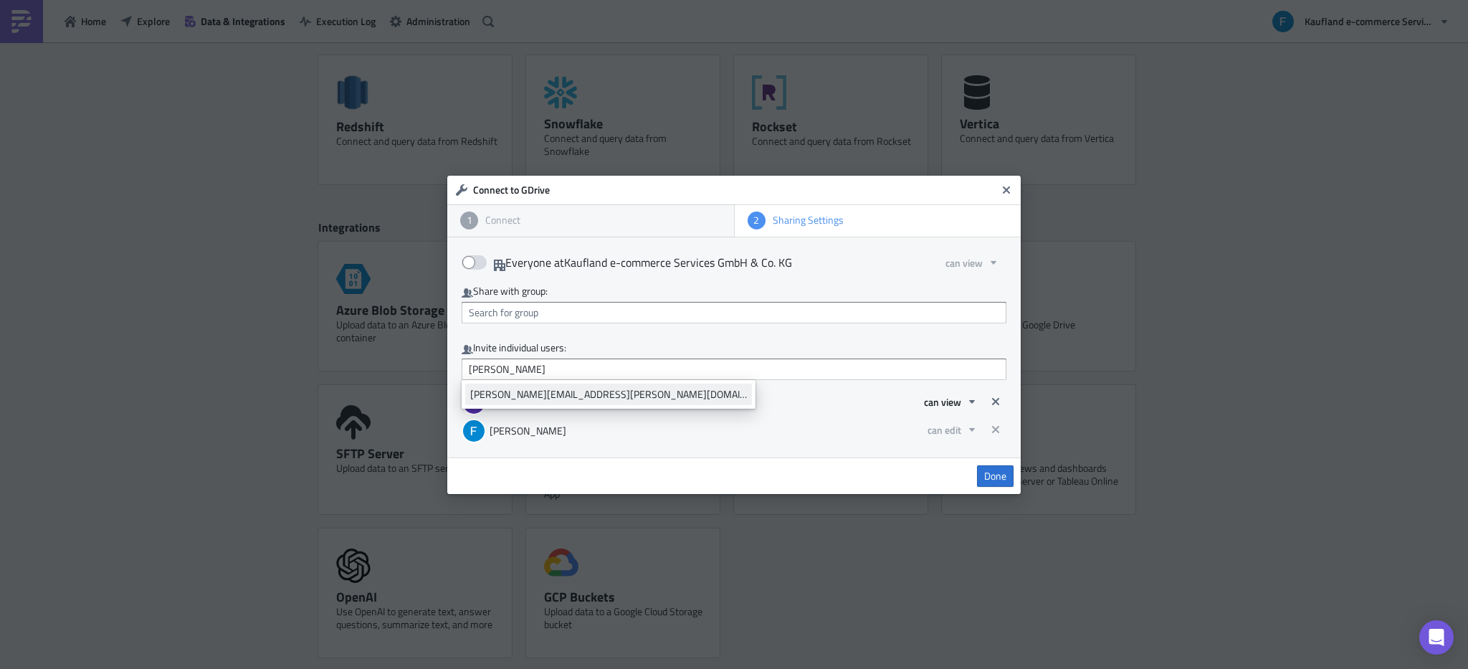
click at [581, 396] on div "[PERSON_NAME][EMAIL_ADDRESS][PERSON_NAME][DOMAIN_NAME]" at bounding box center [608, 394] width 277 height 14
type input "[PERSON_NAME][EMAIL_ADDRESS][PERSON_NAME][DOMAIN_NAME]"
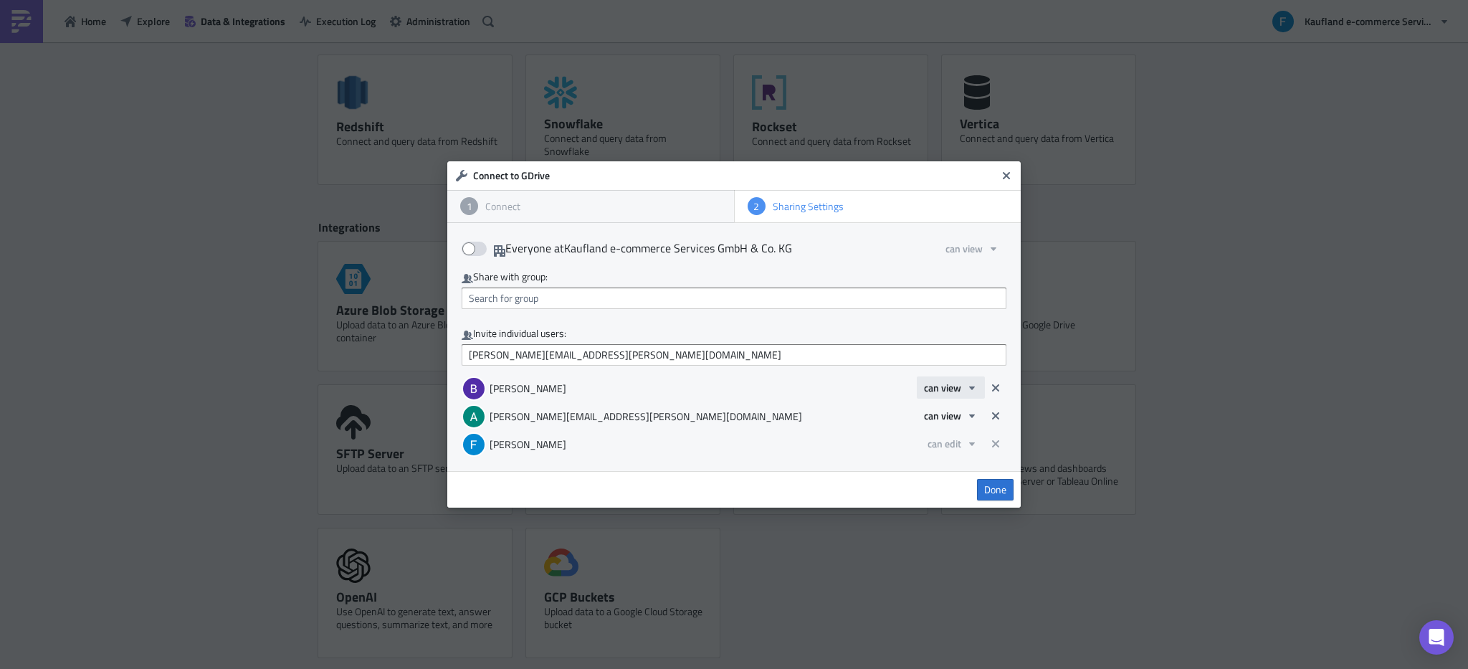
click at [932, 391] on span "can view" at bounding box center [942, 387] width 37 height 15
click at [944, 441] on div "can use" at bounding box center [985, 435] width 119 height 14
click at [955, 422] on span "can view" at bounding box center [942, 415] width 37 height 15
click at [946, 456] on div "can use" at bounding box center [985, 463] width 119 height 14
click at [1005, 490] on span "Done" at bounding box center [995, 489] width 22 height 13
